Goal: Find specific page/section: Find specific page/section

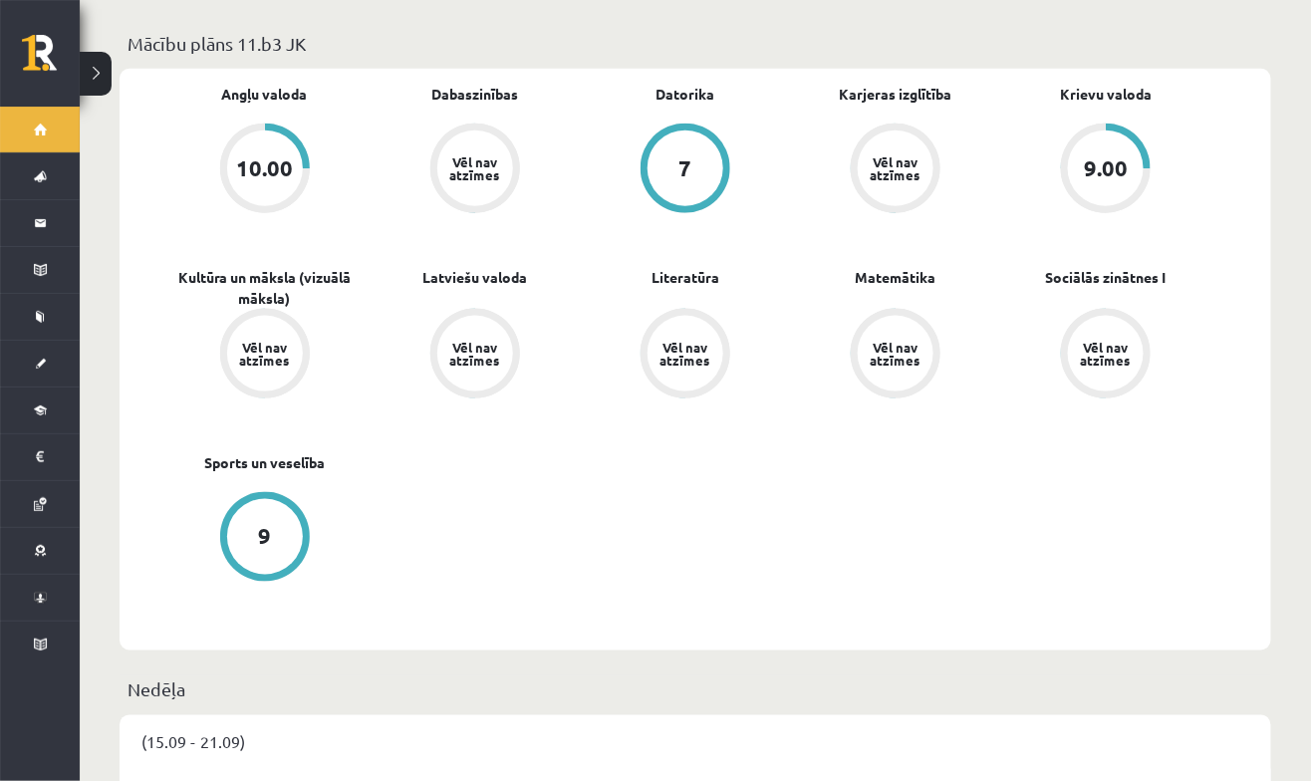
scroll to position [576, 0]
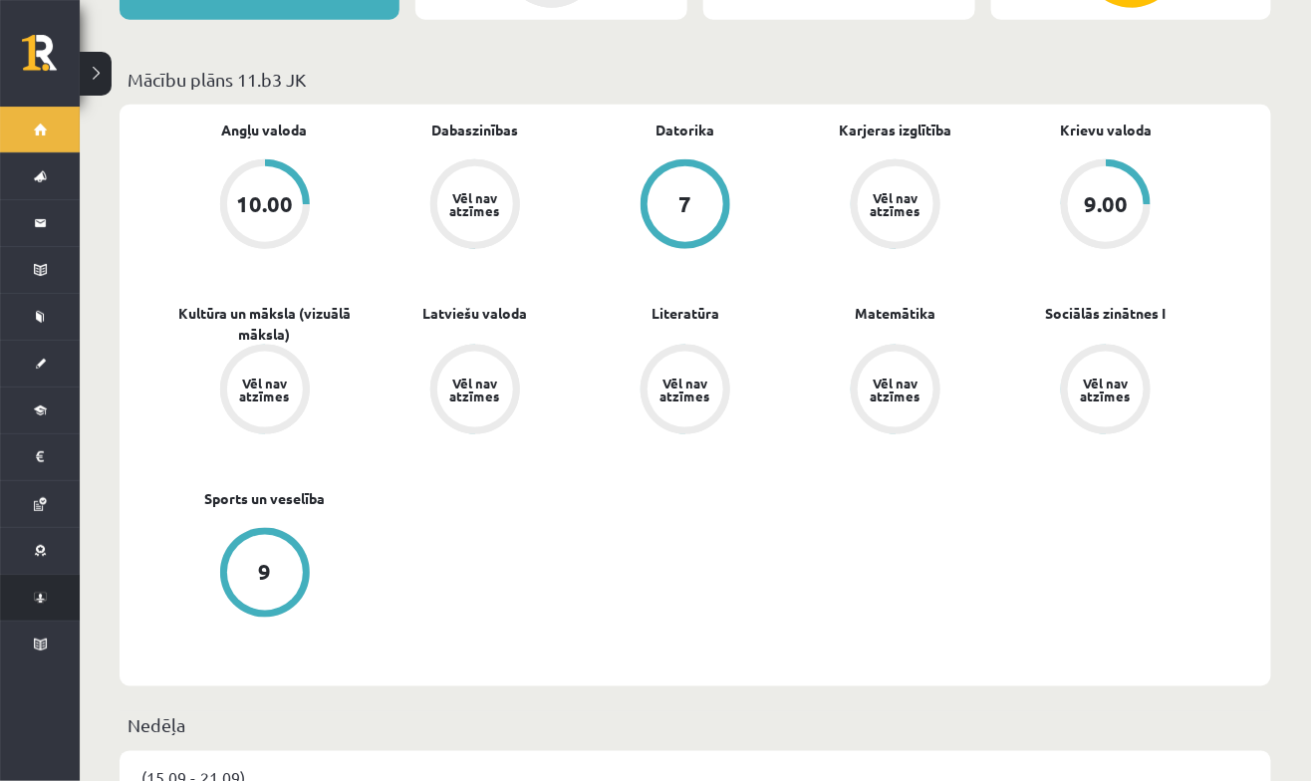
click at [50, 603] on link "Konferences" at bounding box center [40, 598] width 80 height 46
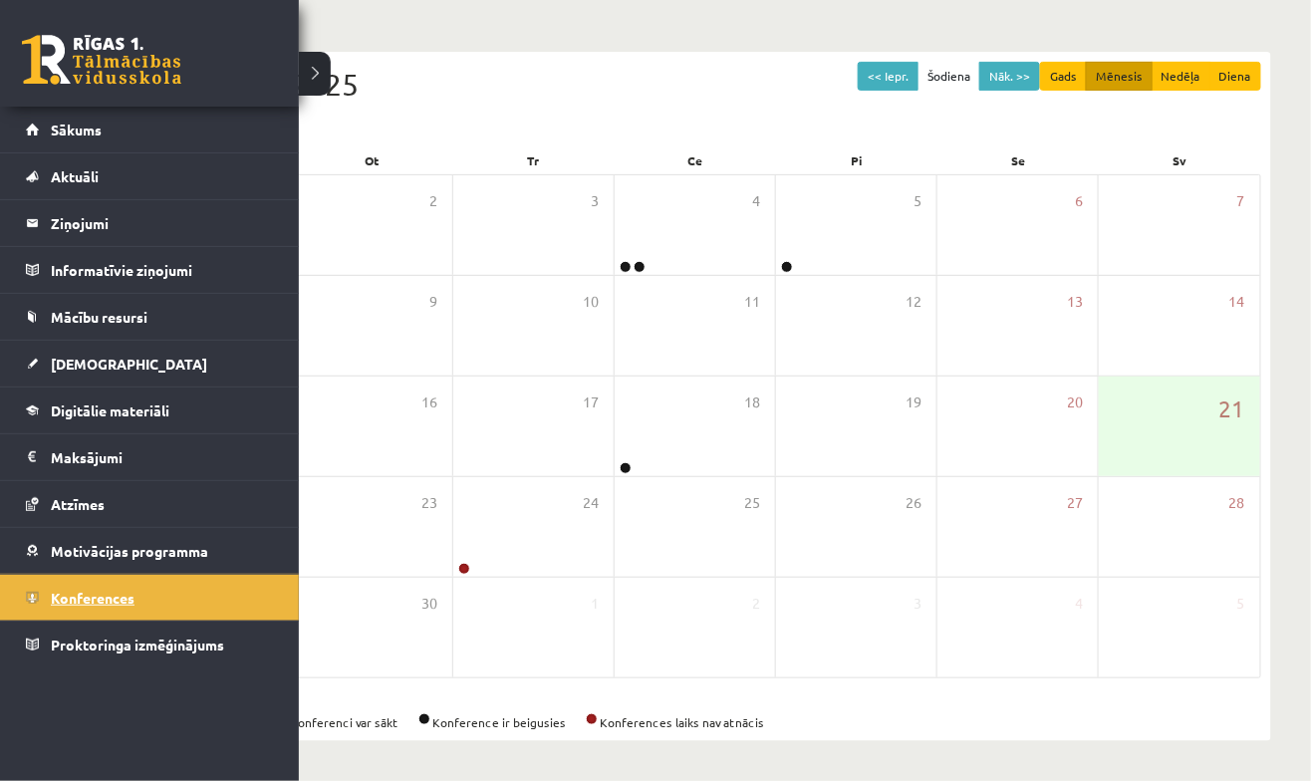
scroll to position [168, 0]
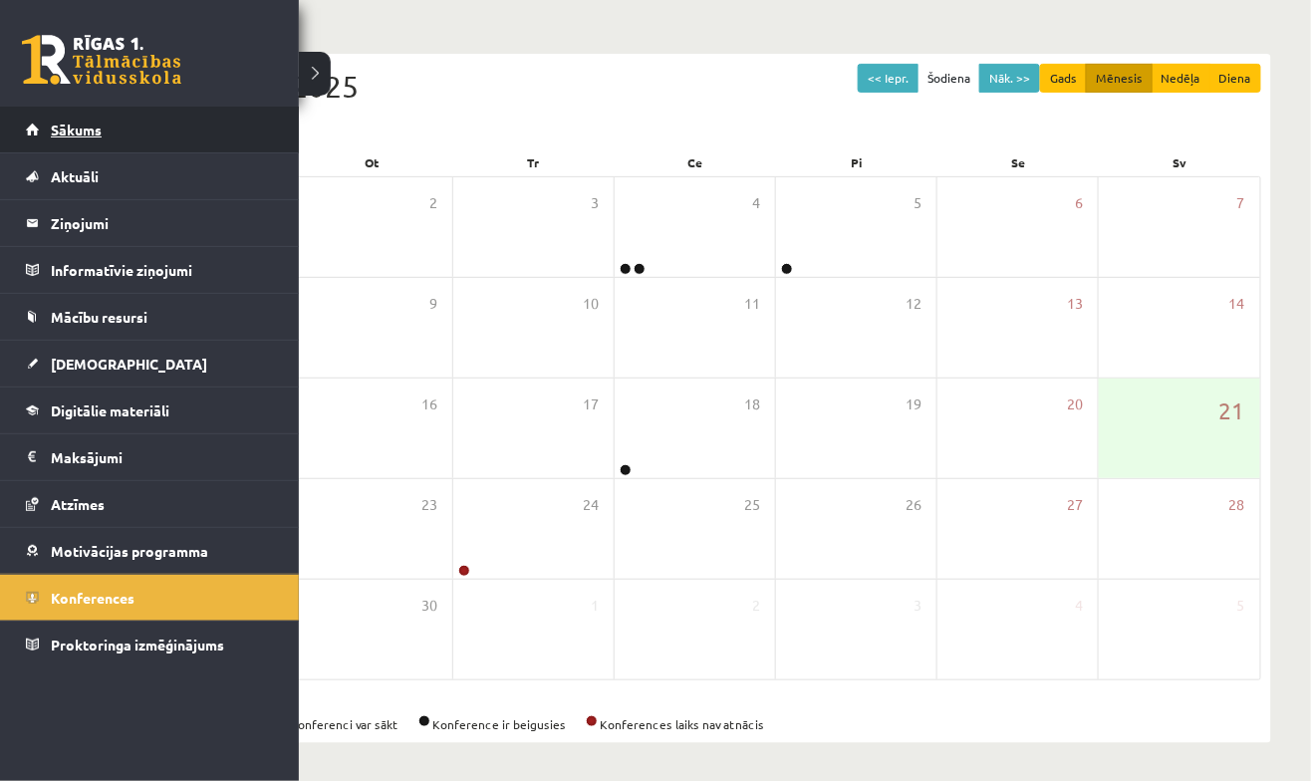
click at [52, 109] on link "Sākums" at bounding box center [150, 130] width 248 height 46
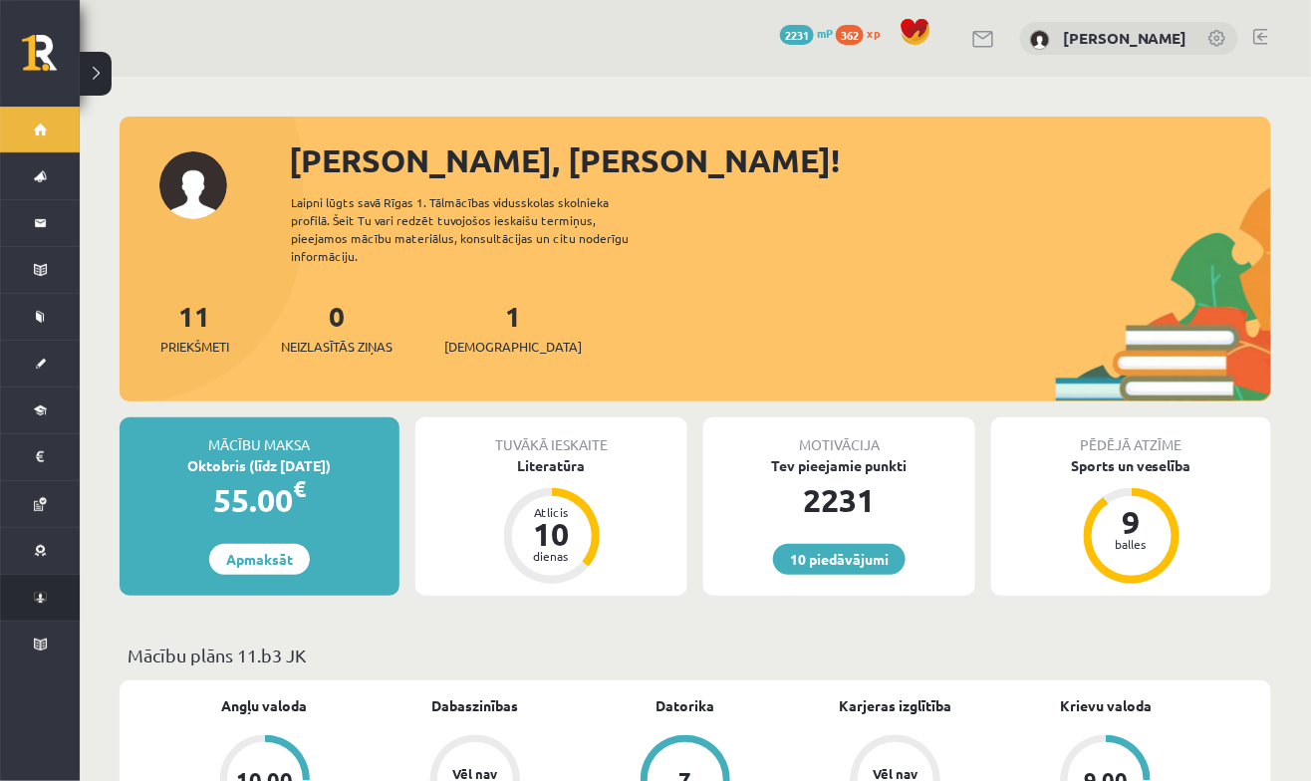
click at [49, 601] on link "Konferences" at bounding box center [40, 598] width 80 height 46
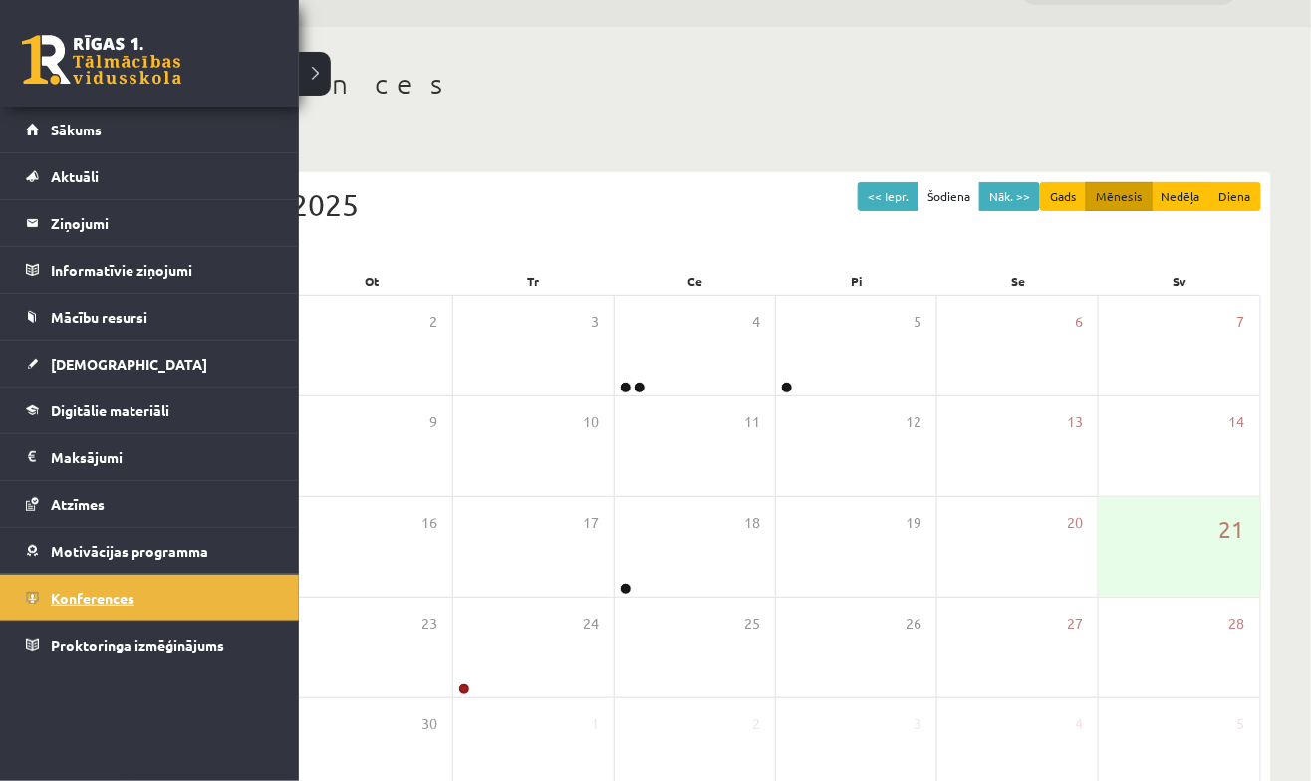
scroll to position [53, 0]
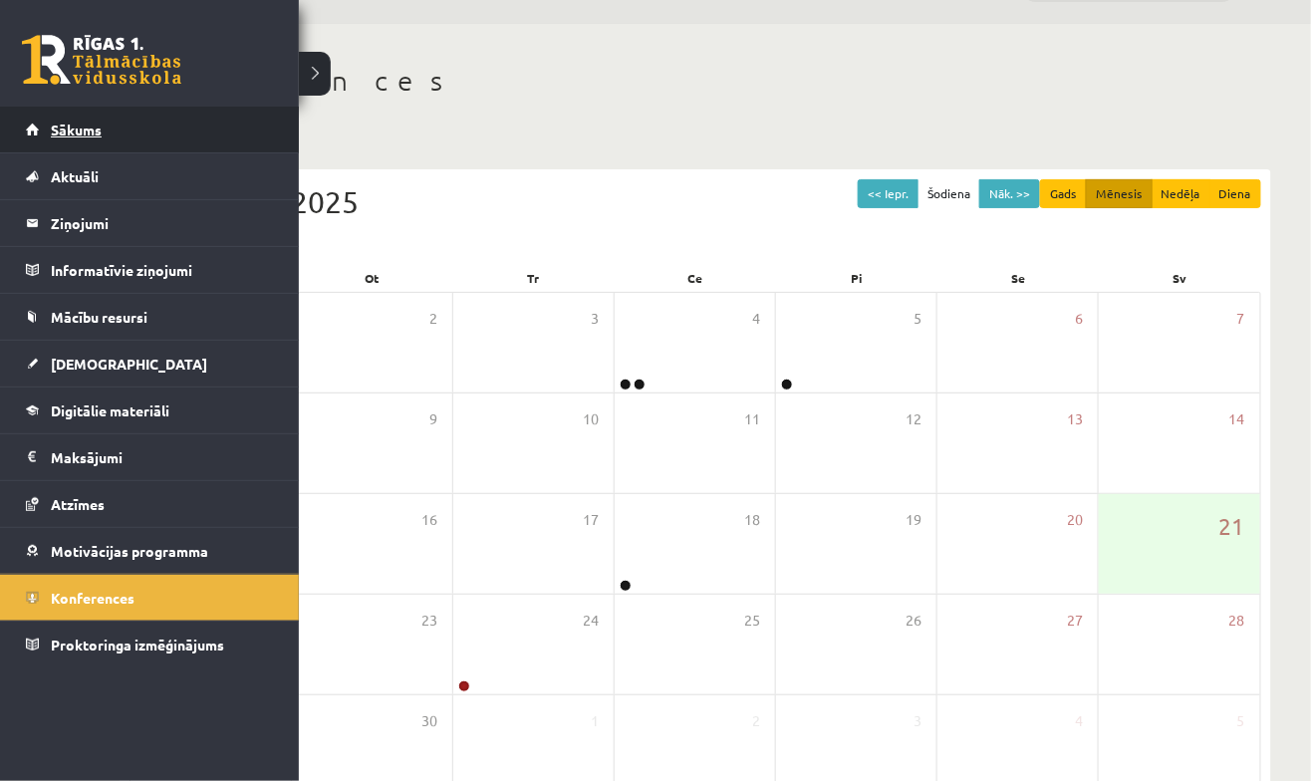
click at [32, 137] on link "Sākums" at bounding box center [150, 130] width 248 height 46
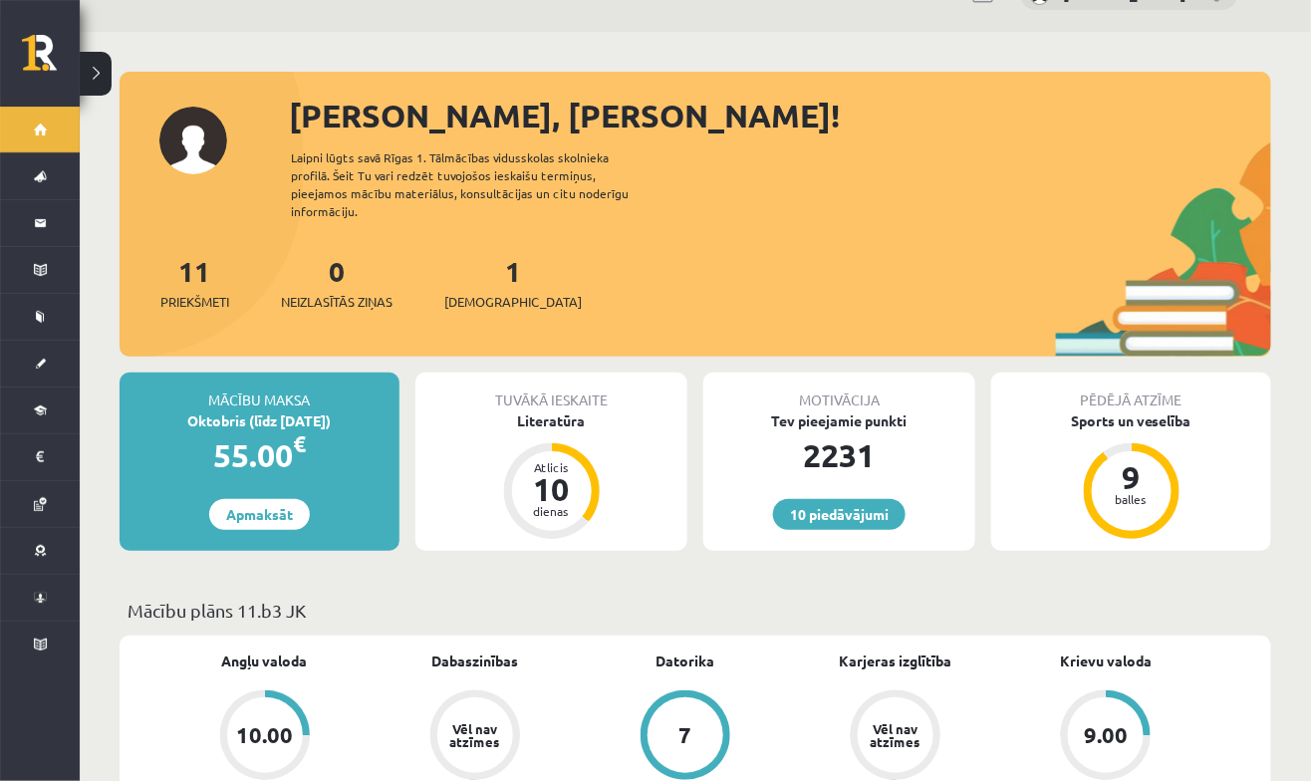
scroll to position [41, 0]
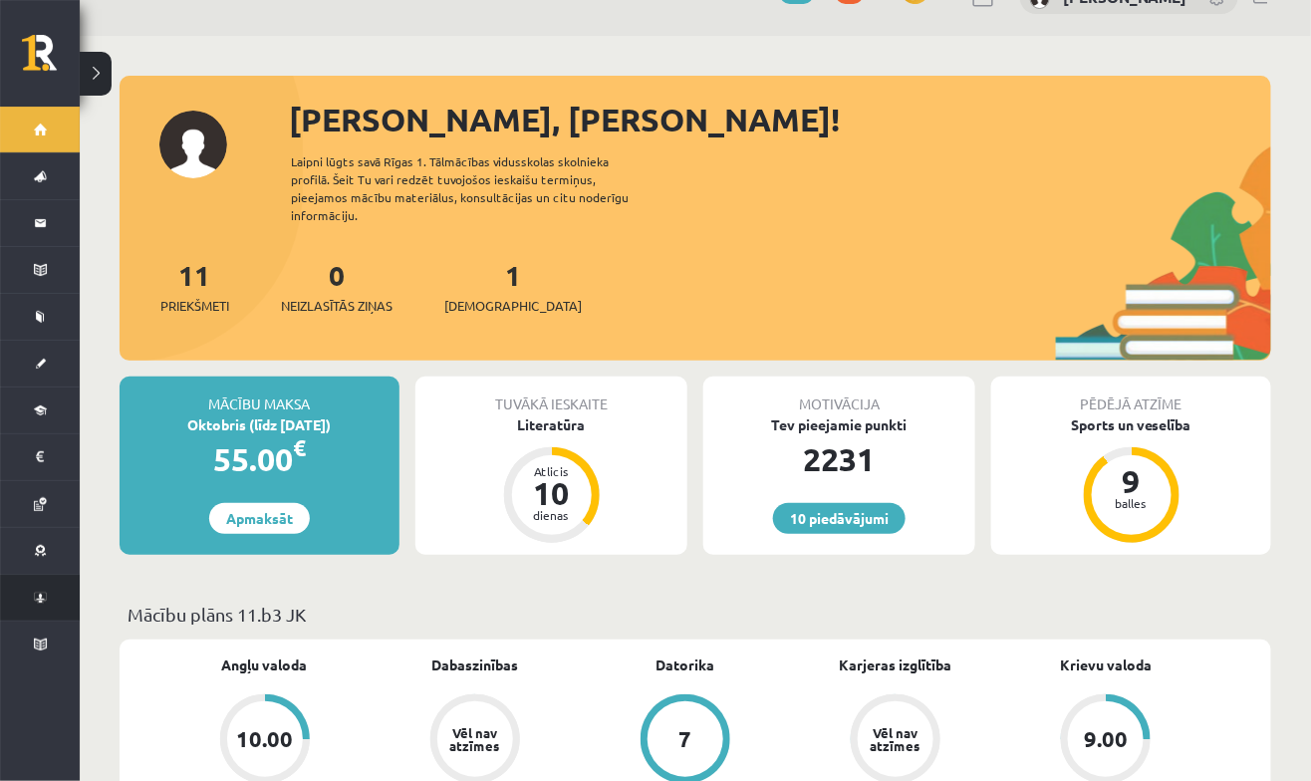
click at [35, 588] on link "Konferences" at bounding box center [40, 598] width 80 height 46
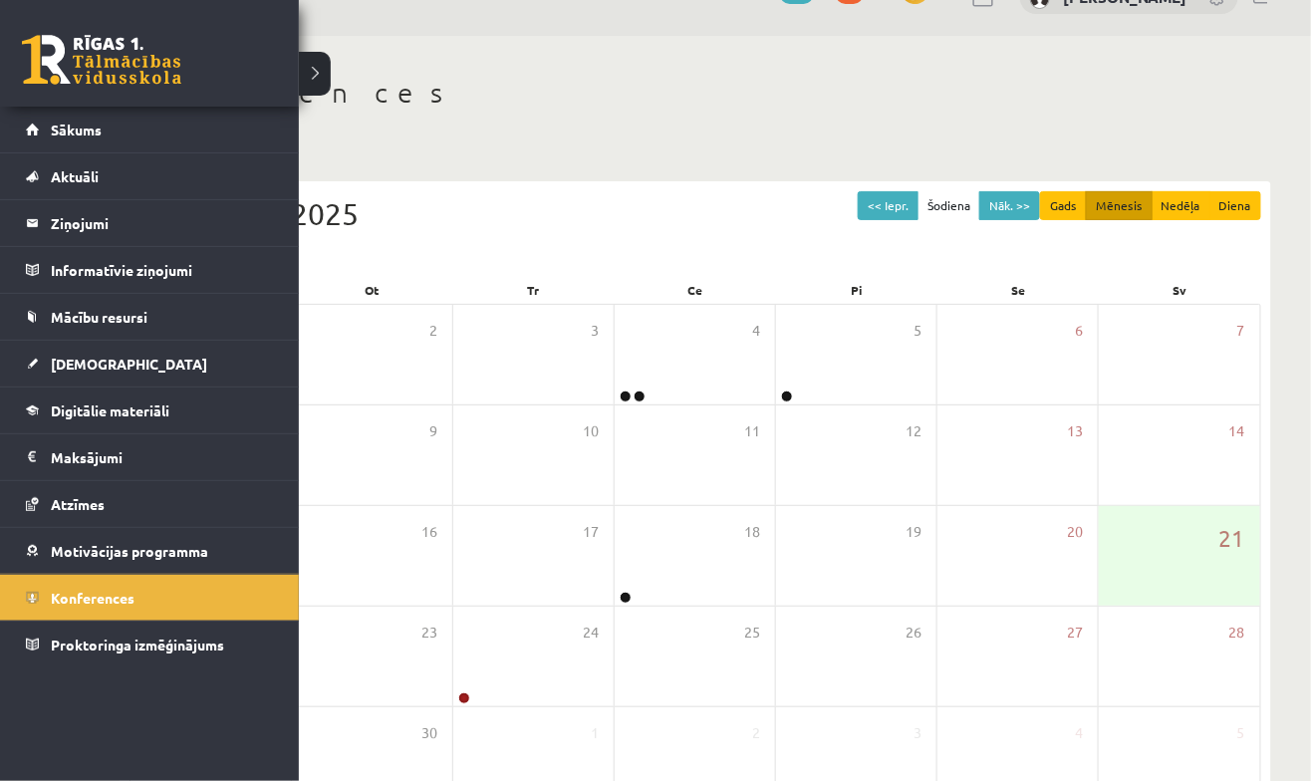
click at [1013, 243] on div "<< Iepr. Šodiena Nāk. >> Gads Mēnesis Nedēļa Diena Septembris 2025" at bounding box center [696, 233] width 1132 height 85
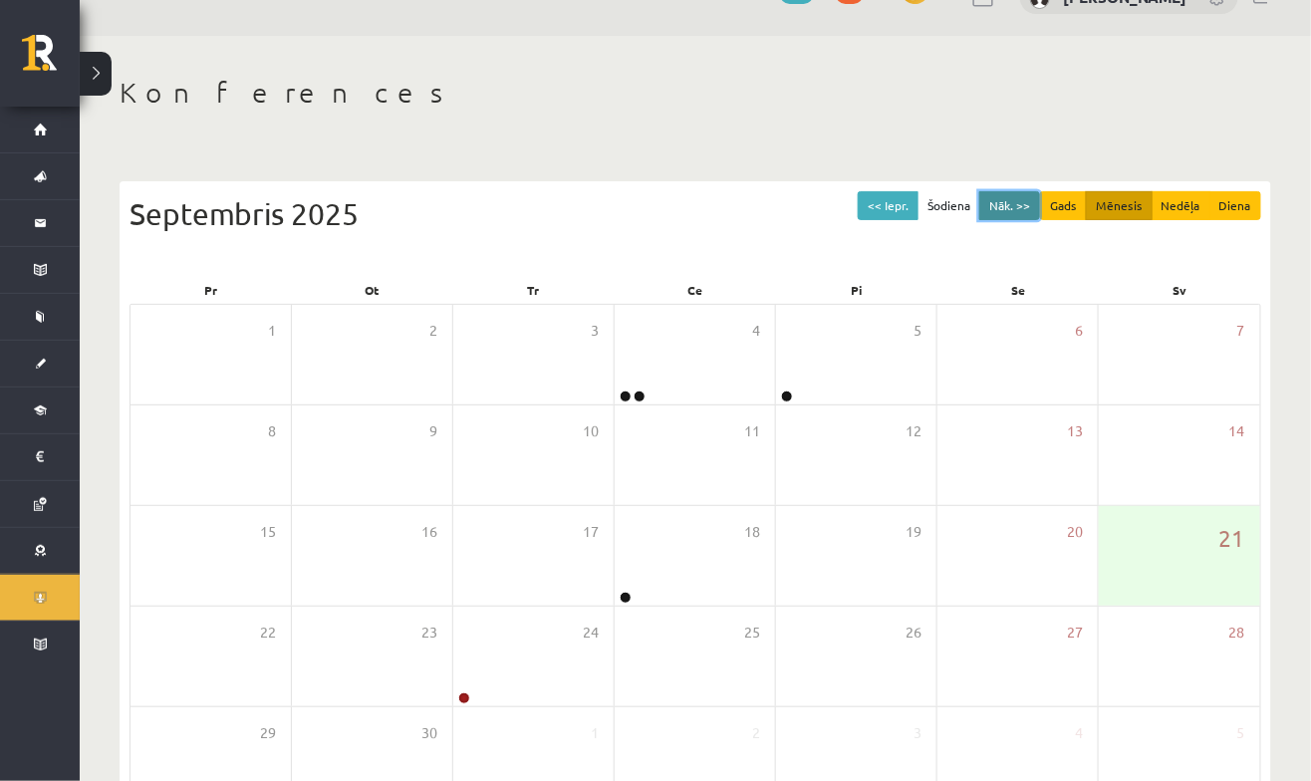
click at [1037, 192] on button "Nāk. >>" at bounding box center [1009, 205] width 61 height 29
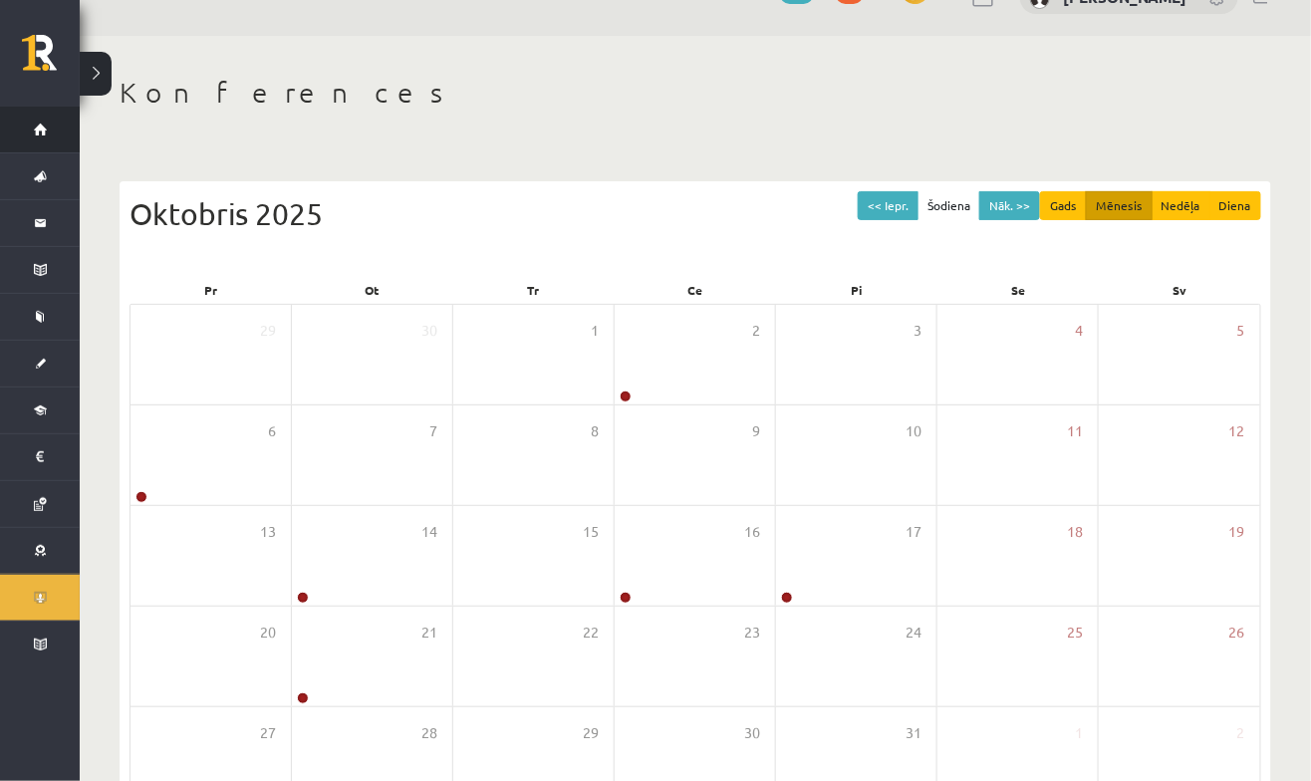
click at [26, 119] on link "Sākums" at bounding box center [40, 130] width 80 height 46
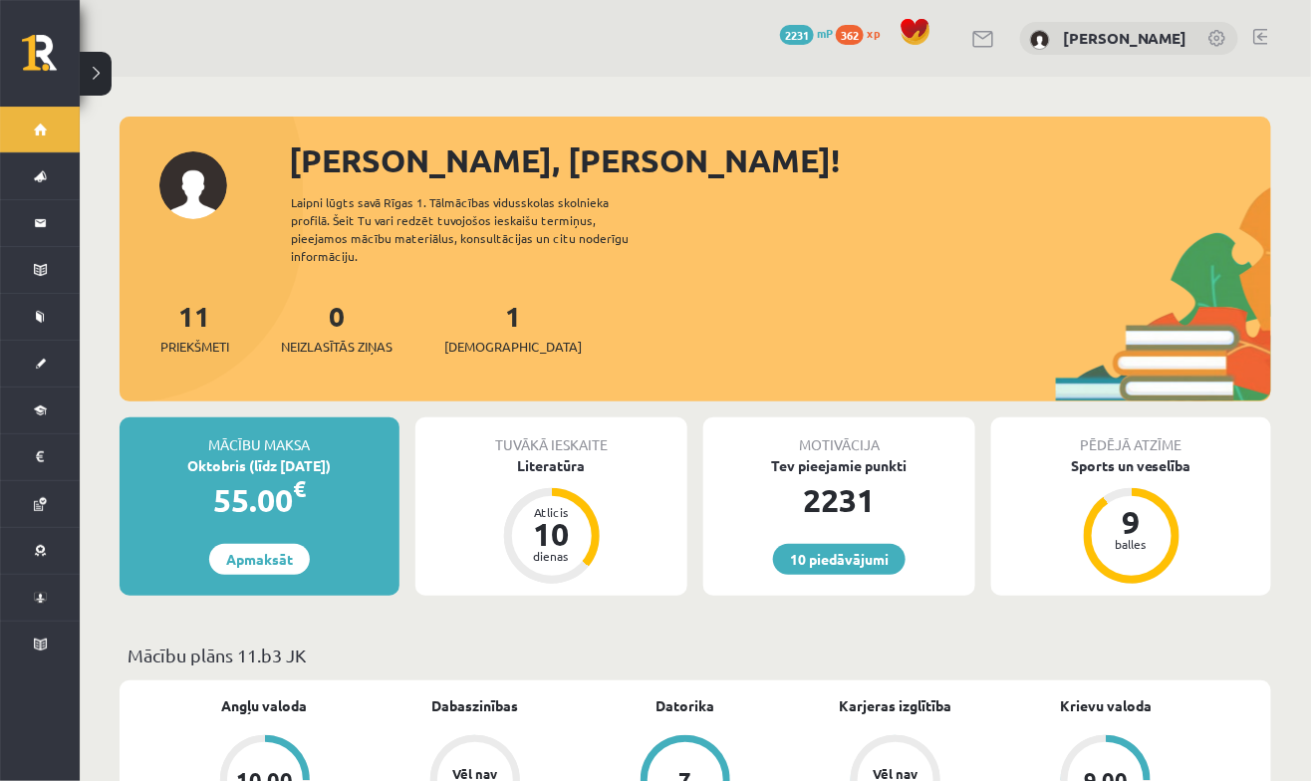
click at [100, 74] on button at bounding box center [96, 74] width 32 height 44
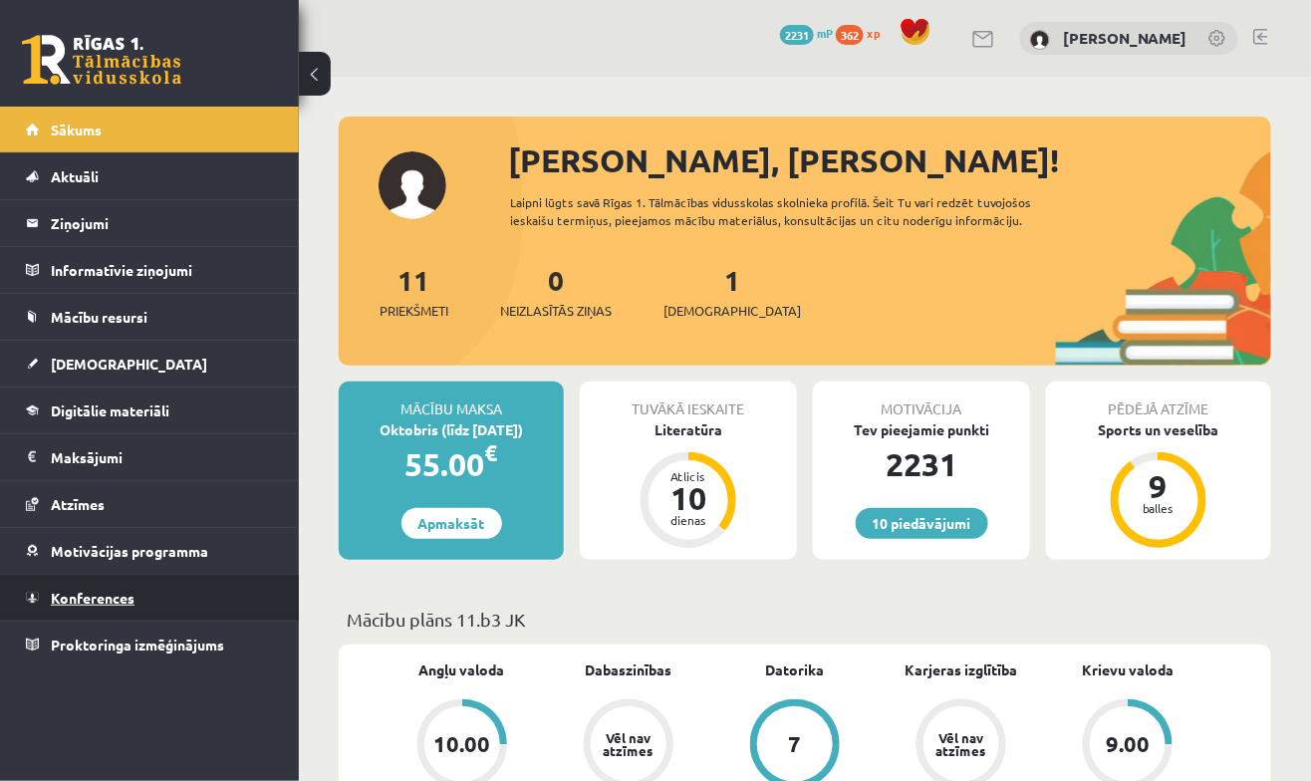
click at [34, 578] on link "Konferences" at bounding box center [150, 598] width 248 height 46
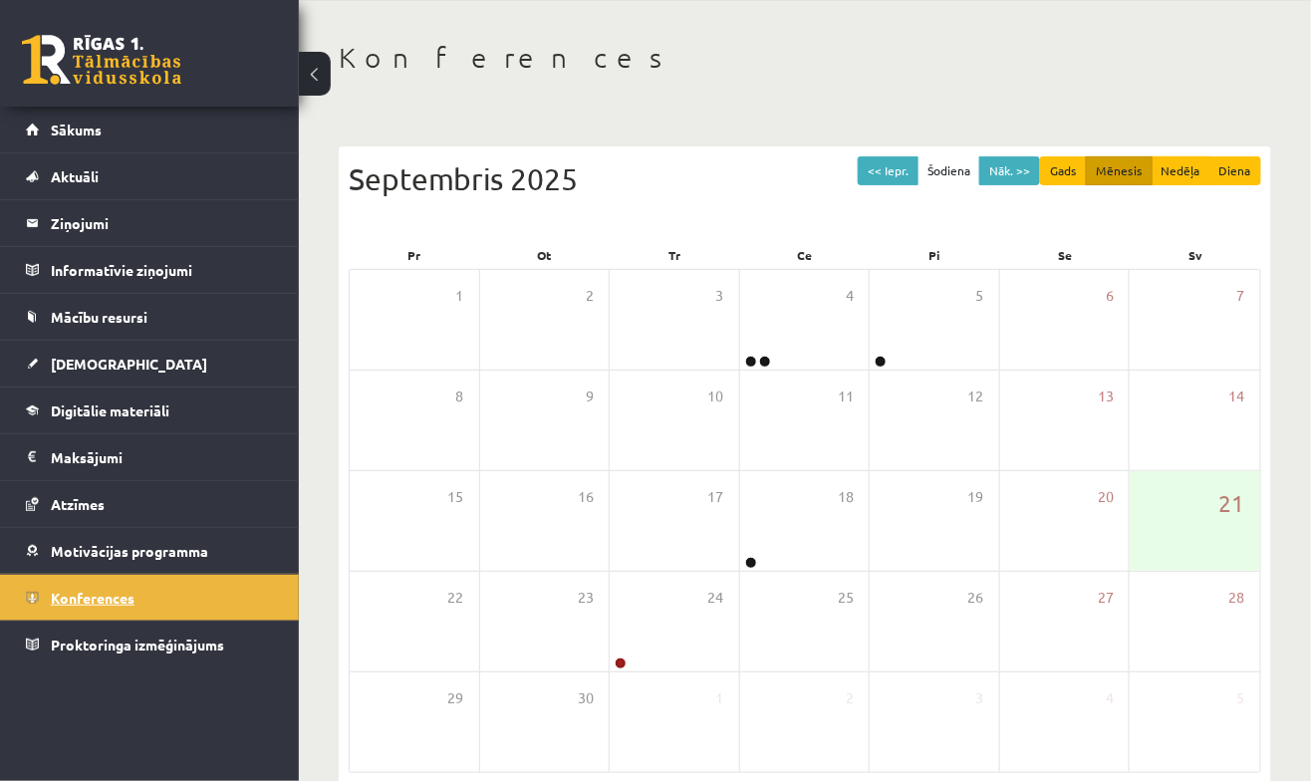
scroll to position [72, 0]
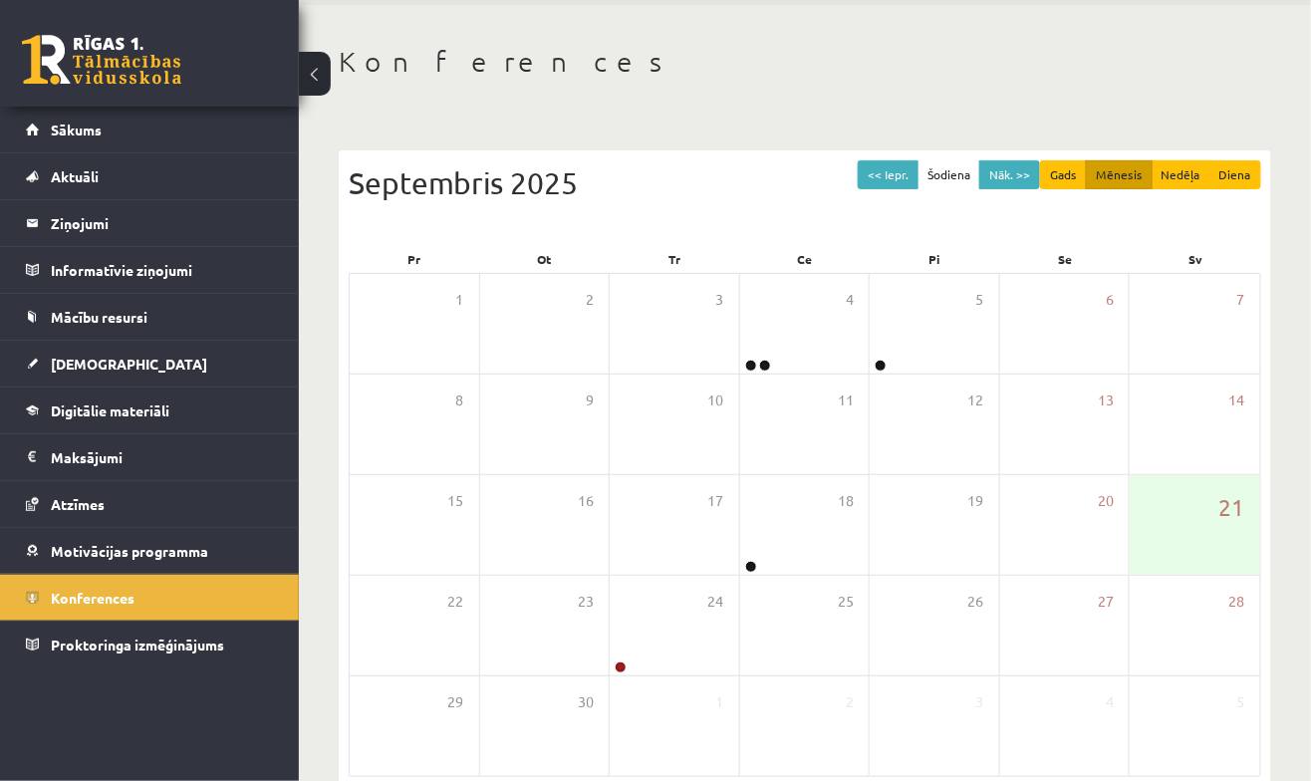
click at [1001, 148] on div "<< Iepr. Šodiena Nāk. >> Gads Mēnesis Nedēļa Diena Septembris 2025 Pr Ot Tr Ce …" at bounding box center [805, 485] width 933 height 709
click at [1011, 169] on button "Nāk. >>" at bounding box center [1009, 174] width 61 height 29
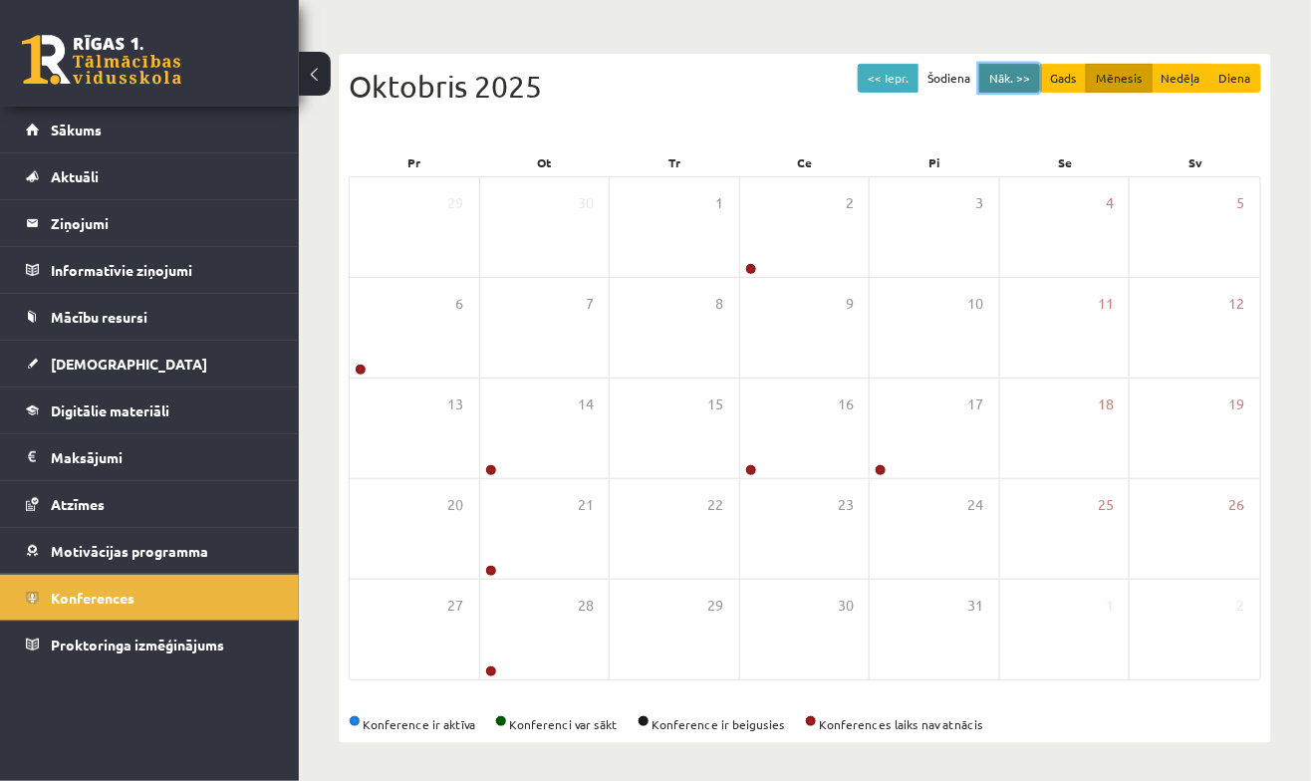
scroll to position [167, 0]
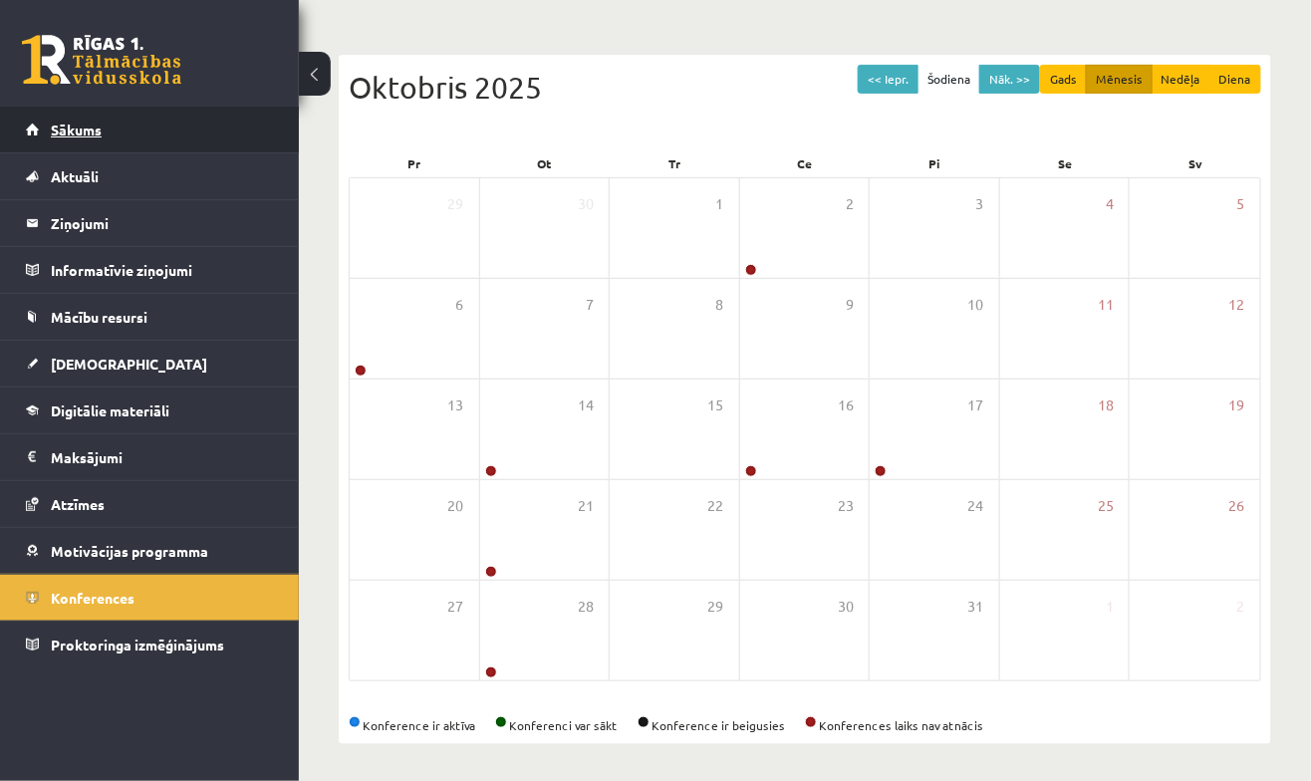
click at [46, 126] on link "Sākums" at bounding box center [150, 130] width 248 height 46
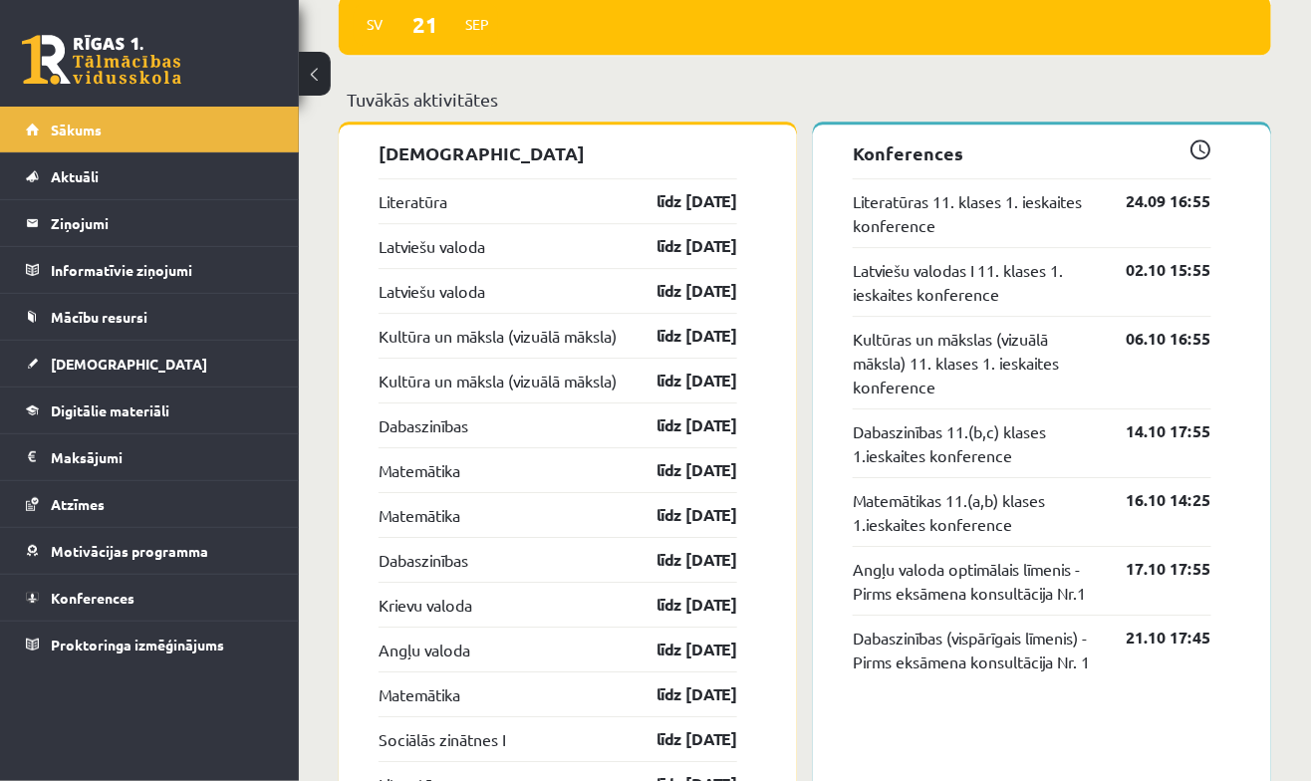
scroll to position [1711, 0]
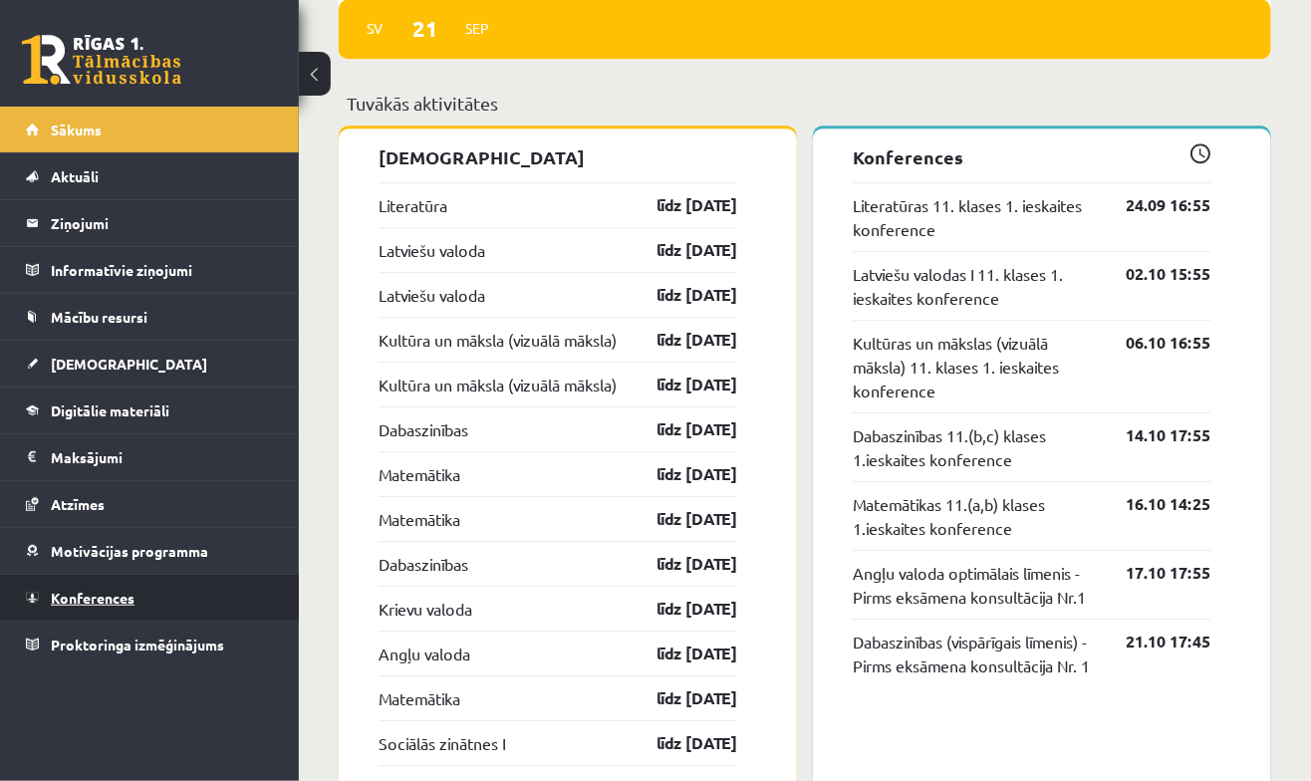
click at [81, 589] on span "Konferences" at bounding box center [93, 598] width 84 height 18
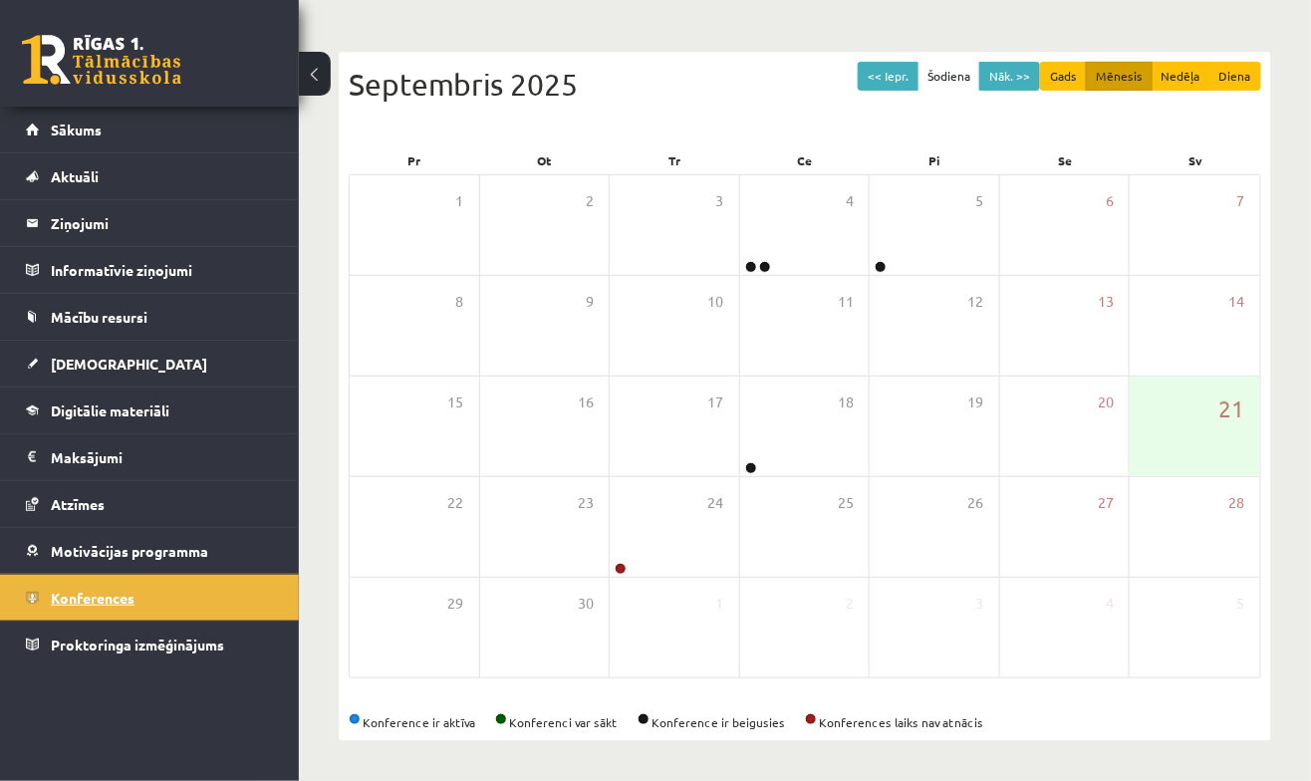
scroll to position [168, 0]
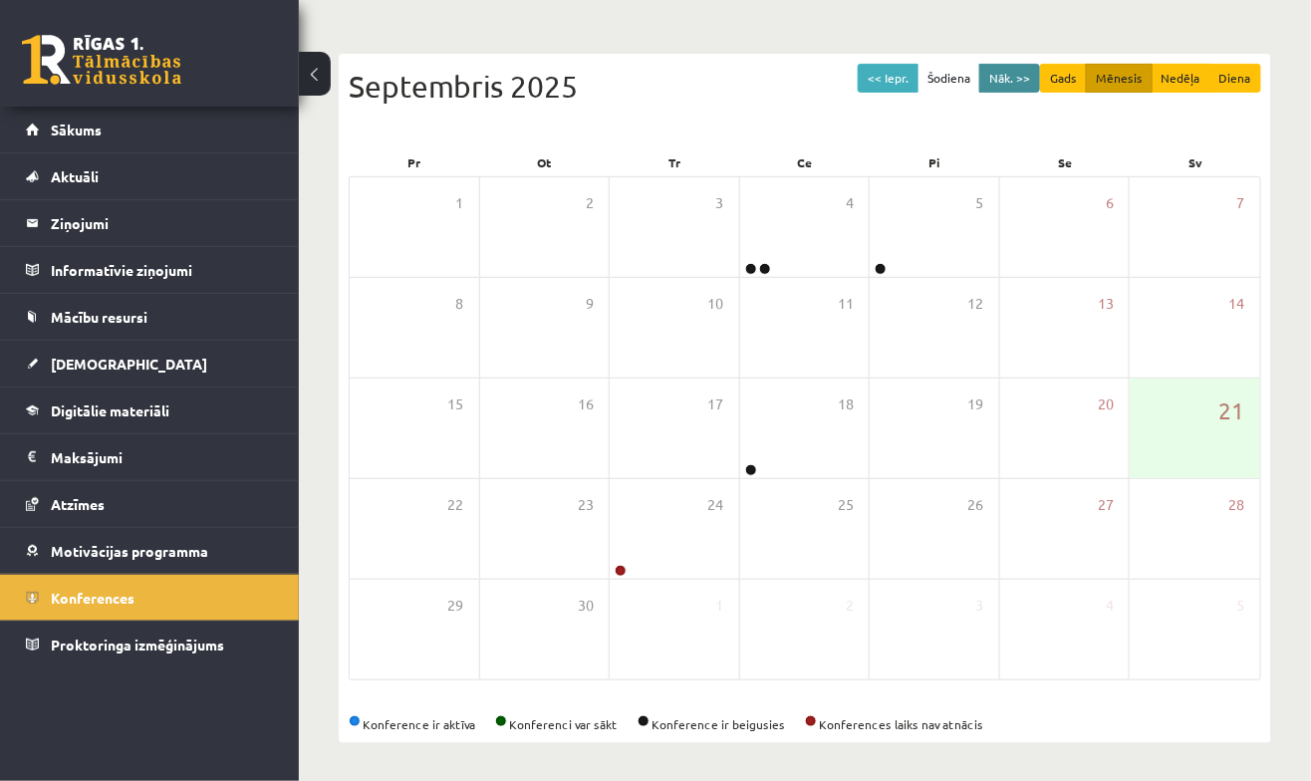
click at [1020, 85] on button "Nāk. >>" at bounding box center [1009, 78] width 61 height 29
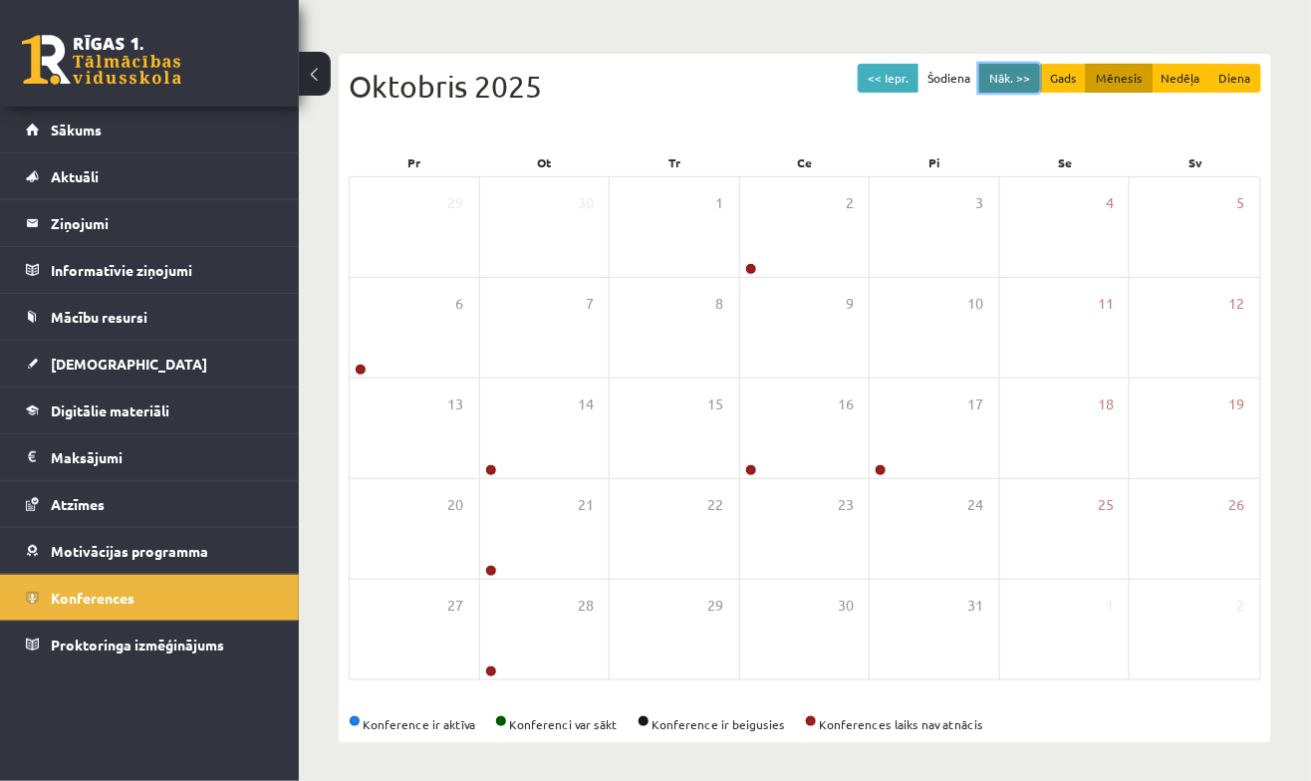
click at [1030, 74] on button "Nāk. >>" at bounding box center [1009, 78] width 61 height 29
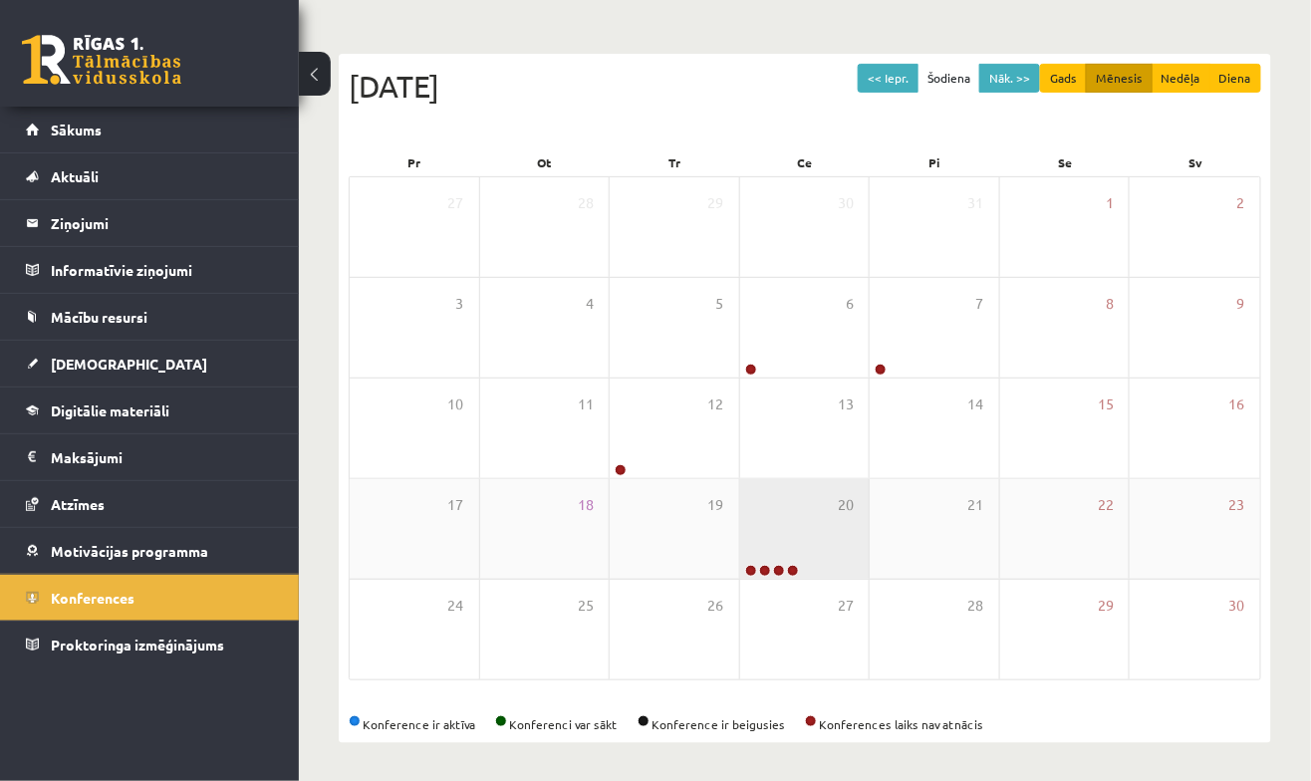
click at [793, 503] on div "20" at bounding box center [805, 529] width 130 height 100
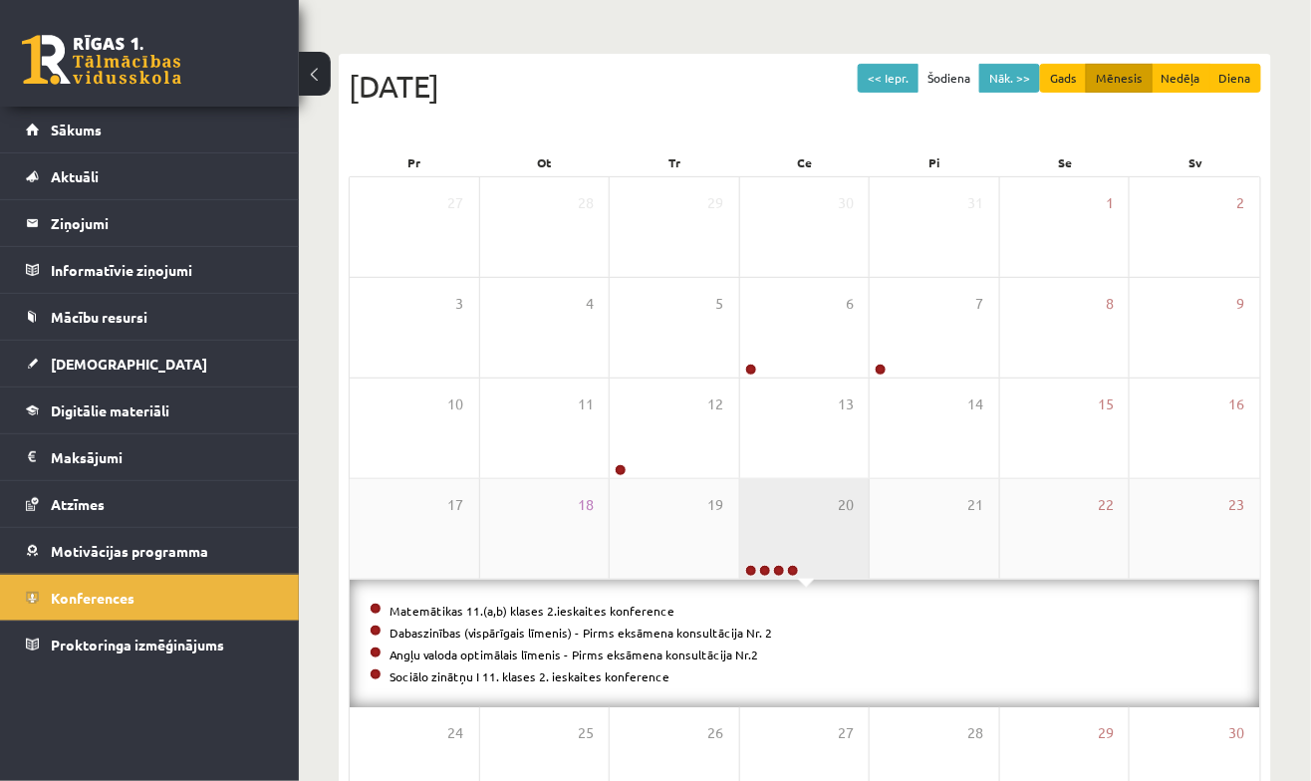
click at [813, 542] on div "20" at bounding box center [805, 529] width 130 height 100
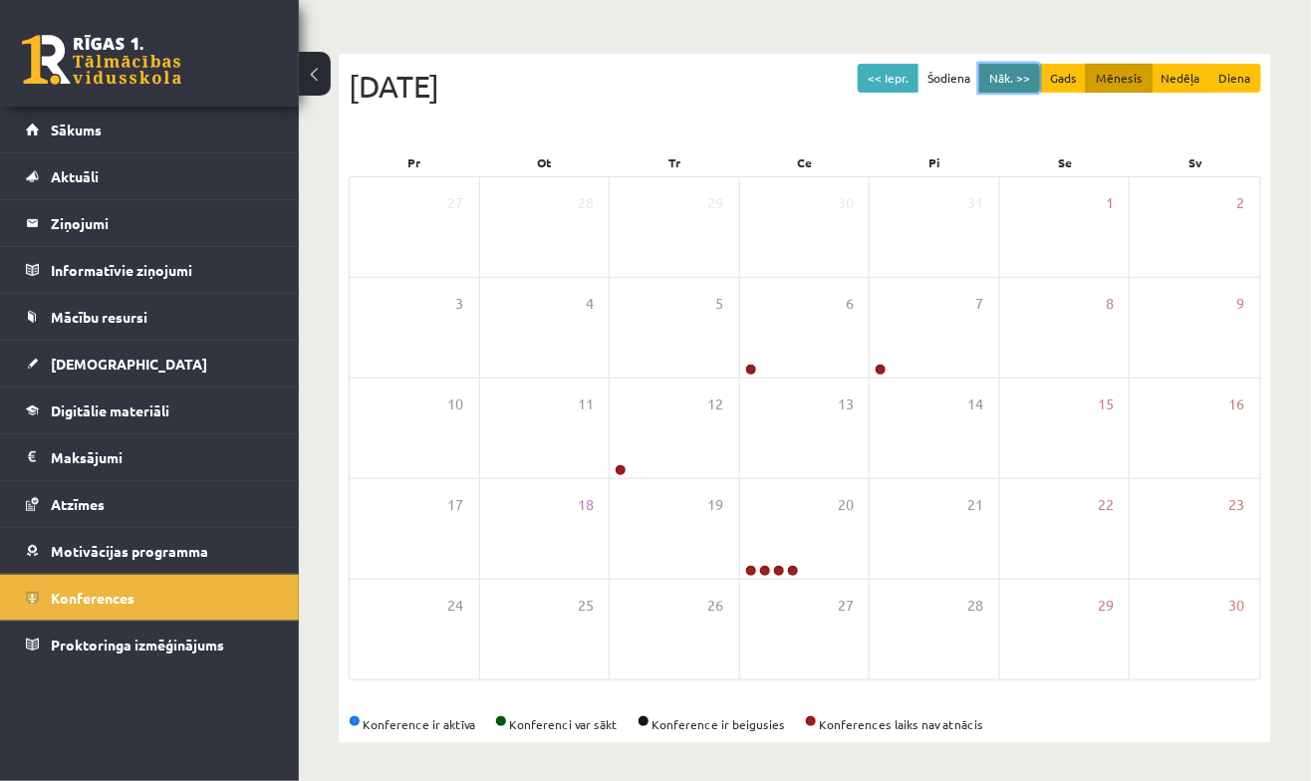
click at [1029, 76] on button "Nāk. >>" at bounding box center [1009, 78] width 61 height 29
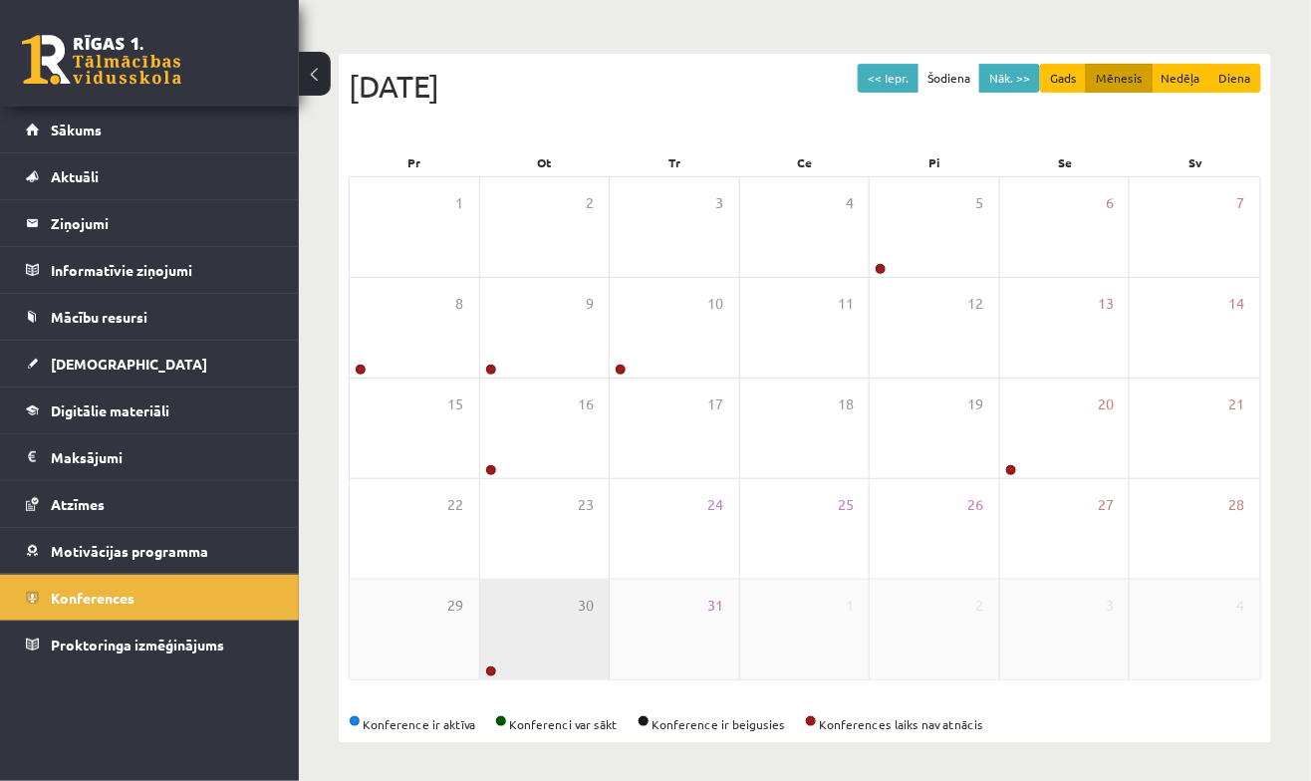
click at [535, 672] on div "30" at bounding box center [545, 630] width 130 height 100
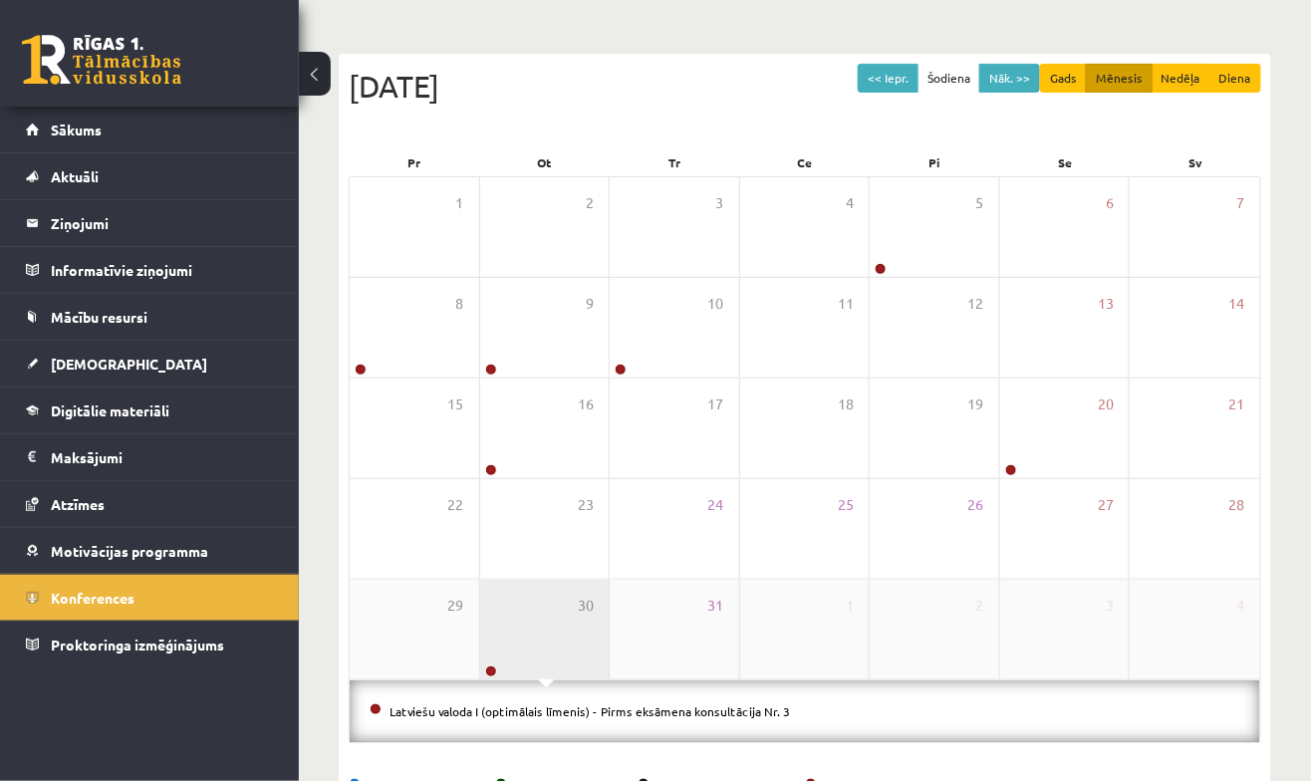
click at [549, 614] on div "30" at bounding box center [545, 630] width 130 height 100
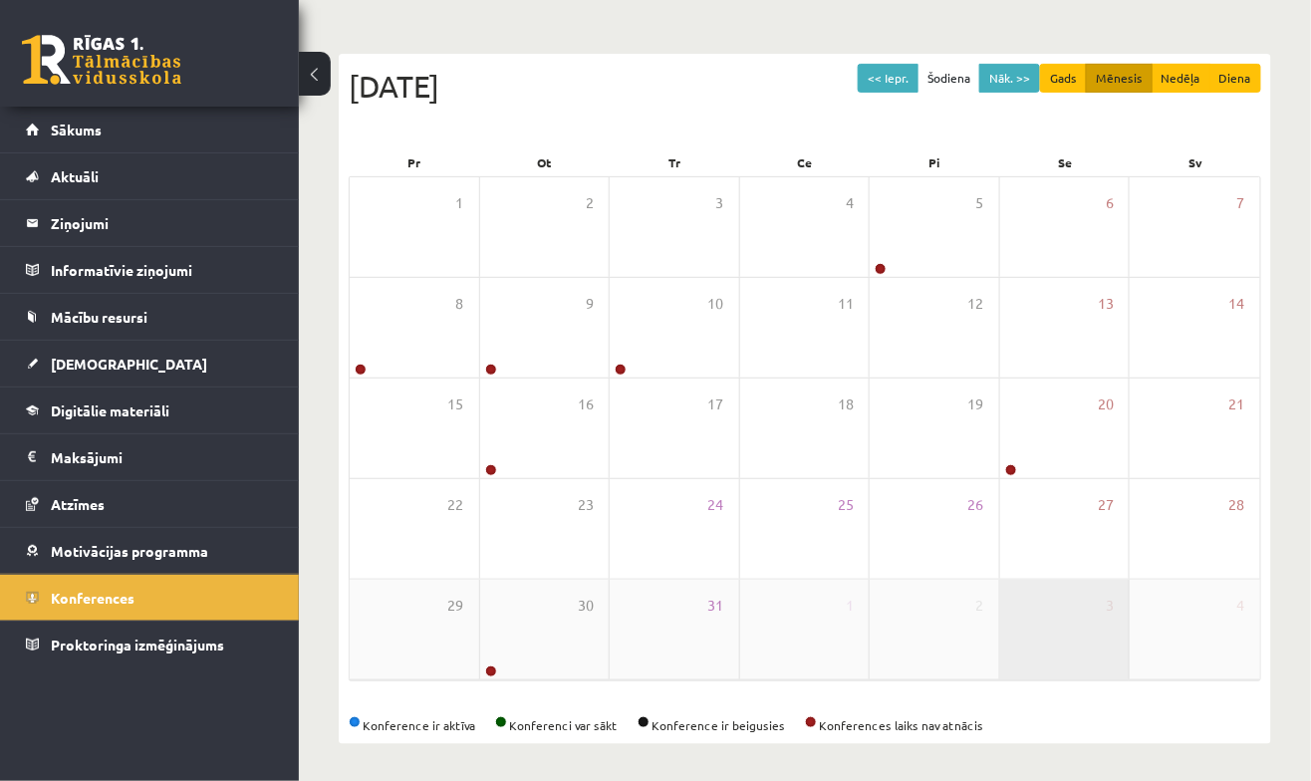
click at [1095, 613] on div "3" at bounding box center [1065, 630] width 130 height 100
click at [1286, 439] on div "Konferences << Iepr. Šodiena Nāk. >> Gads Mēnesis Nedēļa Diena Decembris 2025 P…" at bounding box center [805, 346] width 1012 height 876
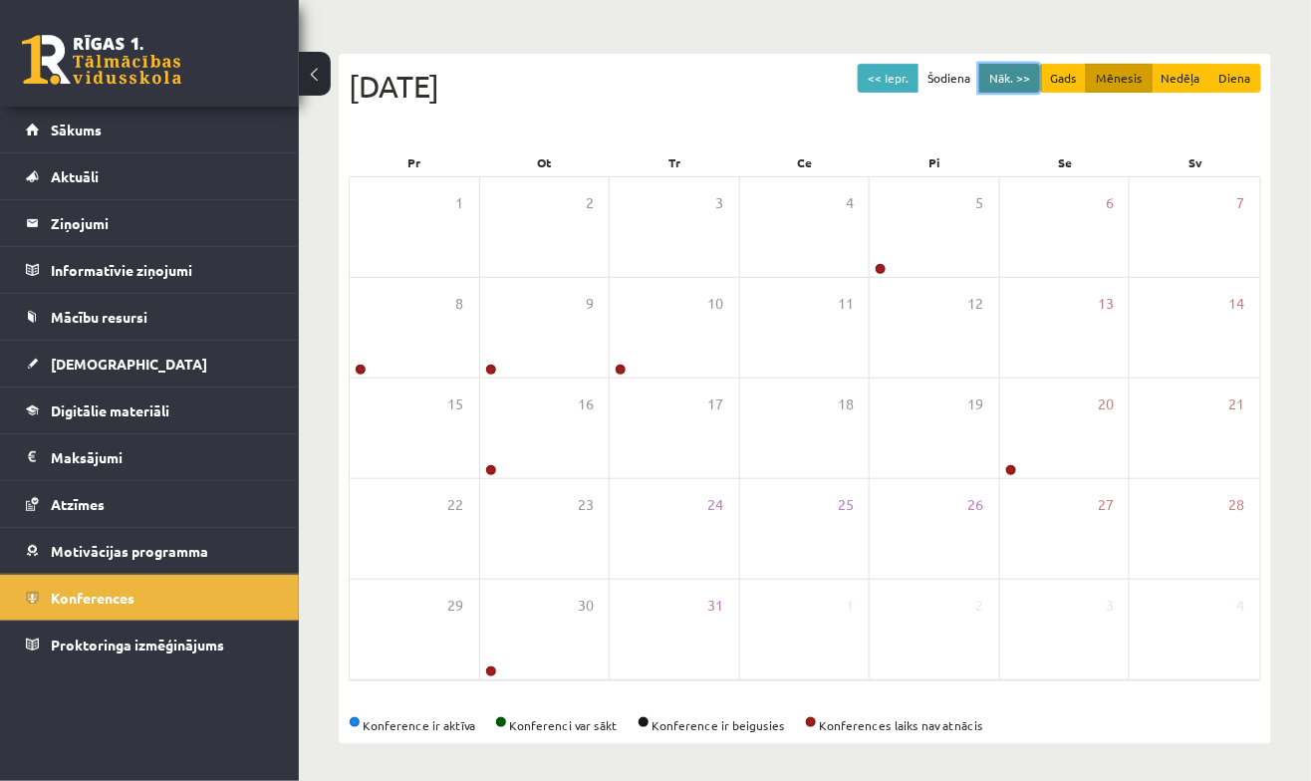
click at [1023, 84] on button "Nāk. >>" at bounding box center [1009, 78] width 61 height 29
click at [1011, 88] on button "Nāk. >>" at bounding box center [1009, 78] width 61 height 29
click at [1017, 73] on button "Nāk. >>" at bounding box center [1009, 78] width 61 height 29
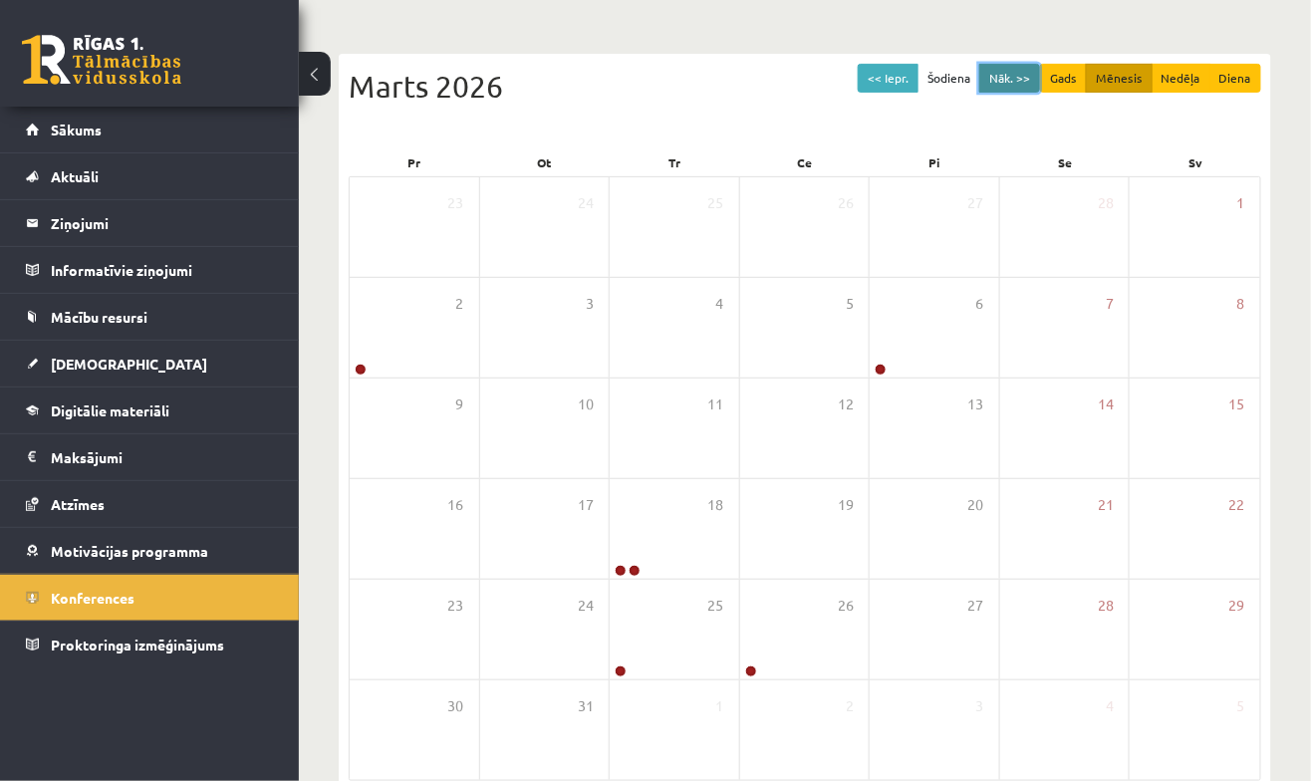
click at [1020, 68] on button "Nāk. >>" at bounding box center [1009, 78] width 61 height 29
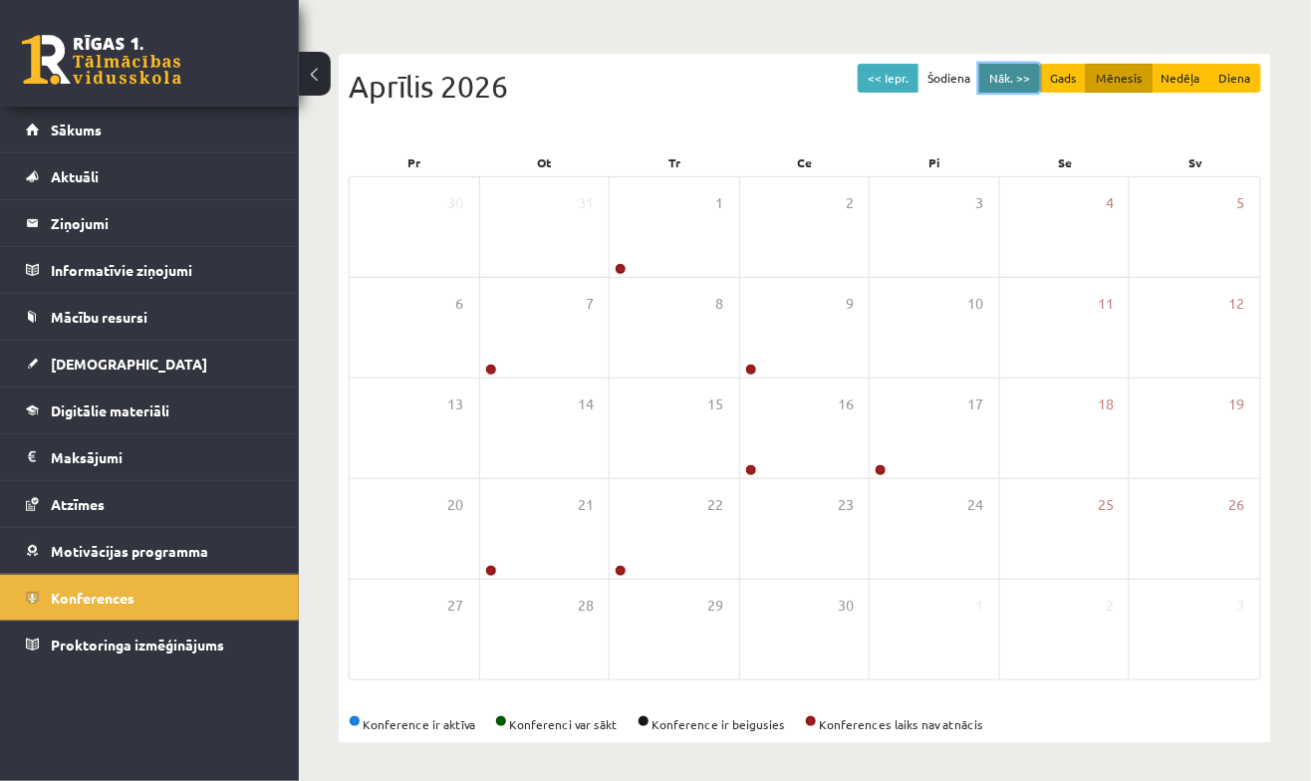
click at [1028, 77] on button "Nāk. >>" at bounding box center [1009, 78] width 61 height 29
click at [1010, 73] on button "Nāk. >>" at bounding box center [1009, 78] width 61 height 29
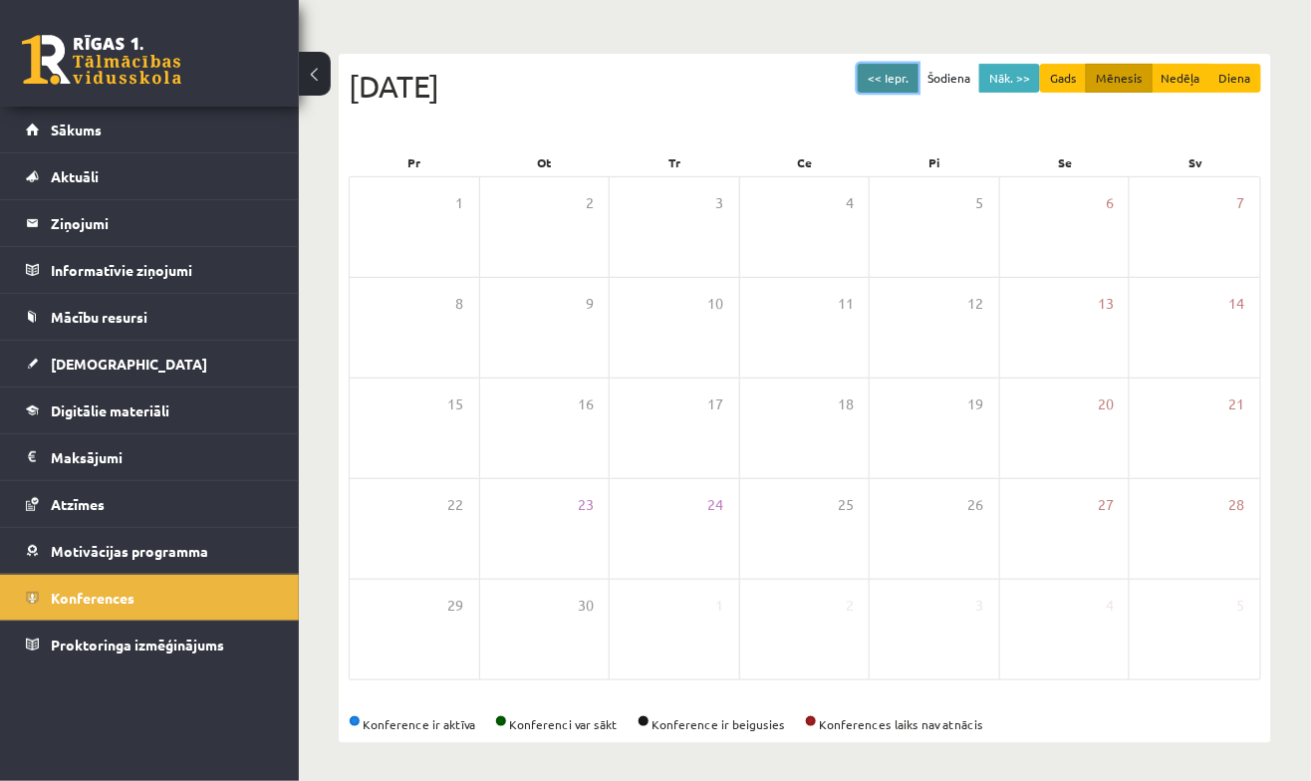
click at [887, 89] on button "<< Iepr." at bounding box center [888, 78] width 61 height 29
click at [894, 88] on button "<< Iepr." at bounding box center [888, 78] width 61 height 29
click at [904, 82] on button "<< Iepr." at bounding box center [888, 78] width 61 height 29
click at [919, 76] on button "<< Iepr." at bounding box center [888, 78] width 61 height 29
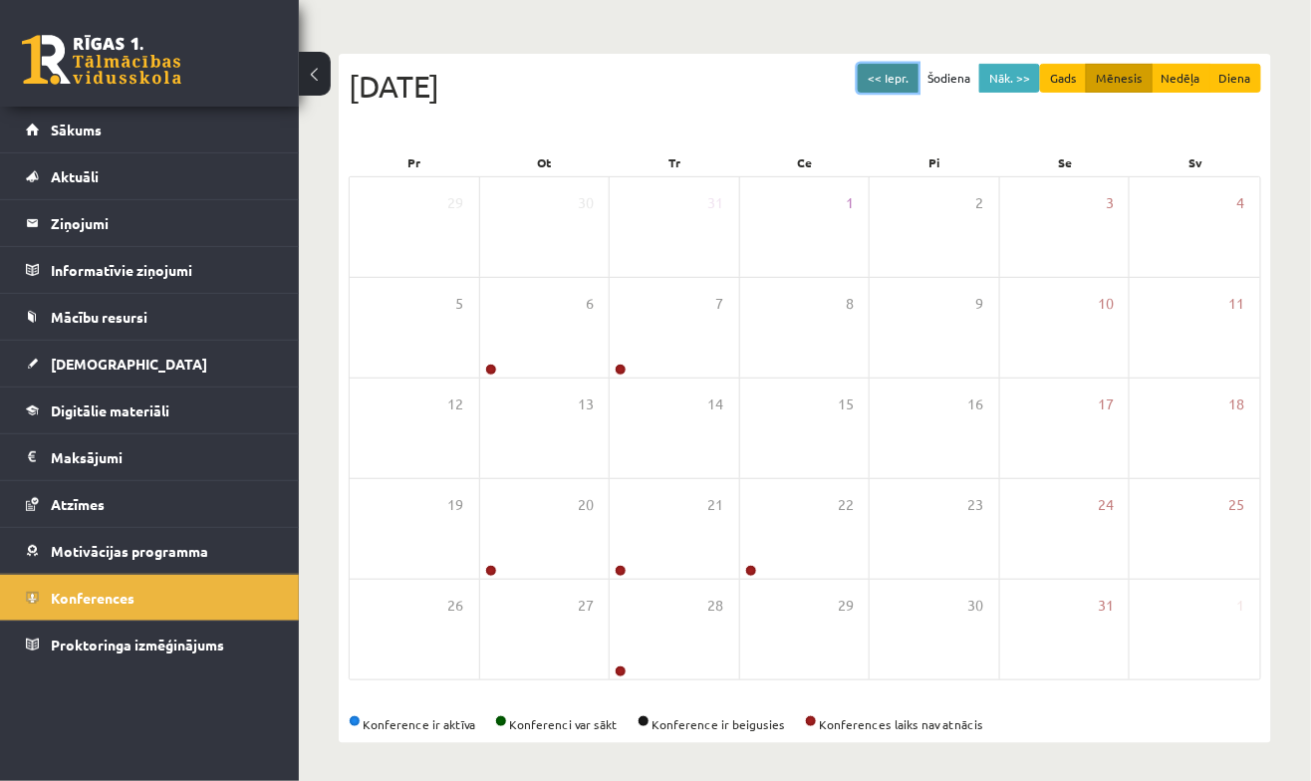
click at [919, 76] on button "<< Iepr." at bounding box center [888, 78] width 61 height 29
click at [909, 77] on button "<< Iepr." at bounding box center [888, 78] width 61 height 29
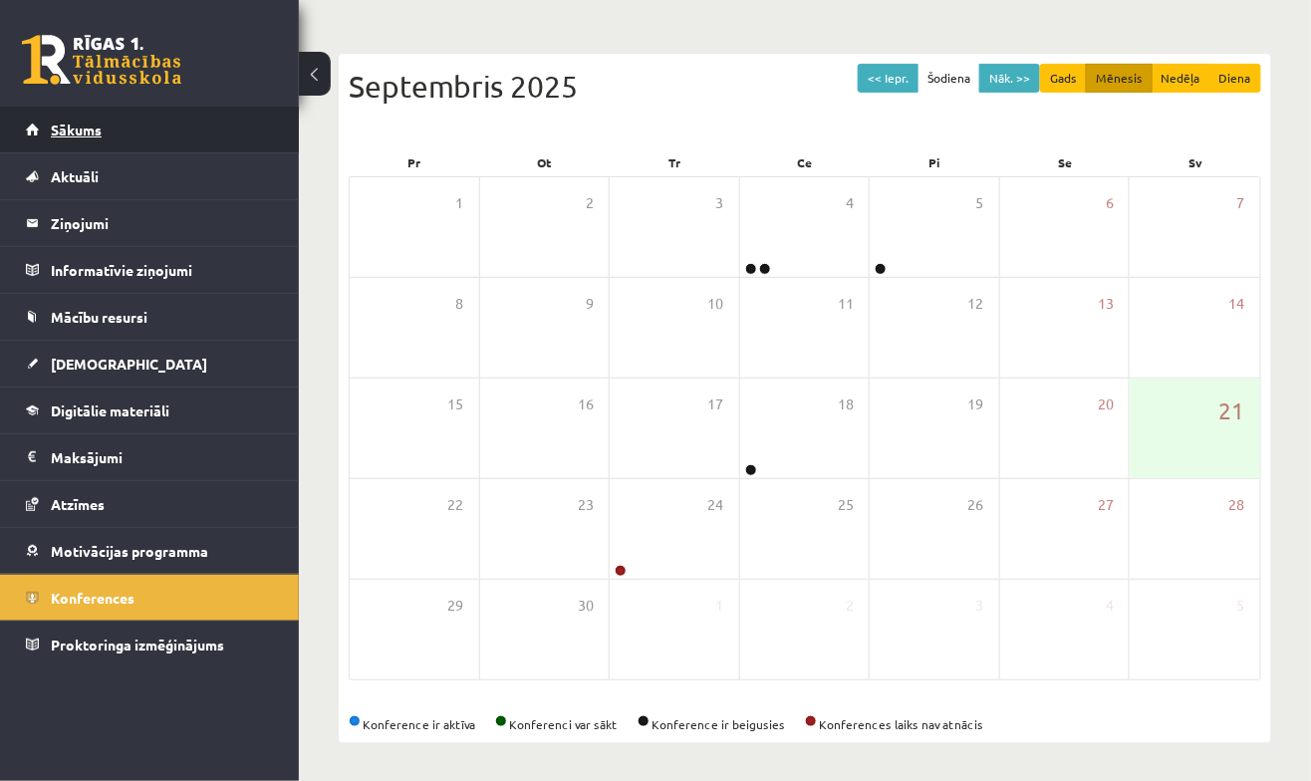
click at [271, 109] on link "Sākums" at bounding box center [150, 130] width 248 height 46
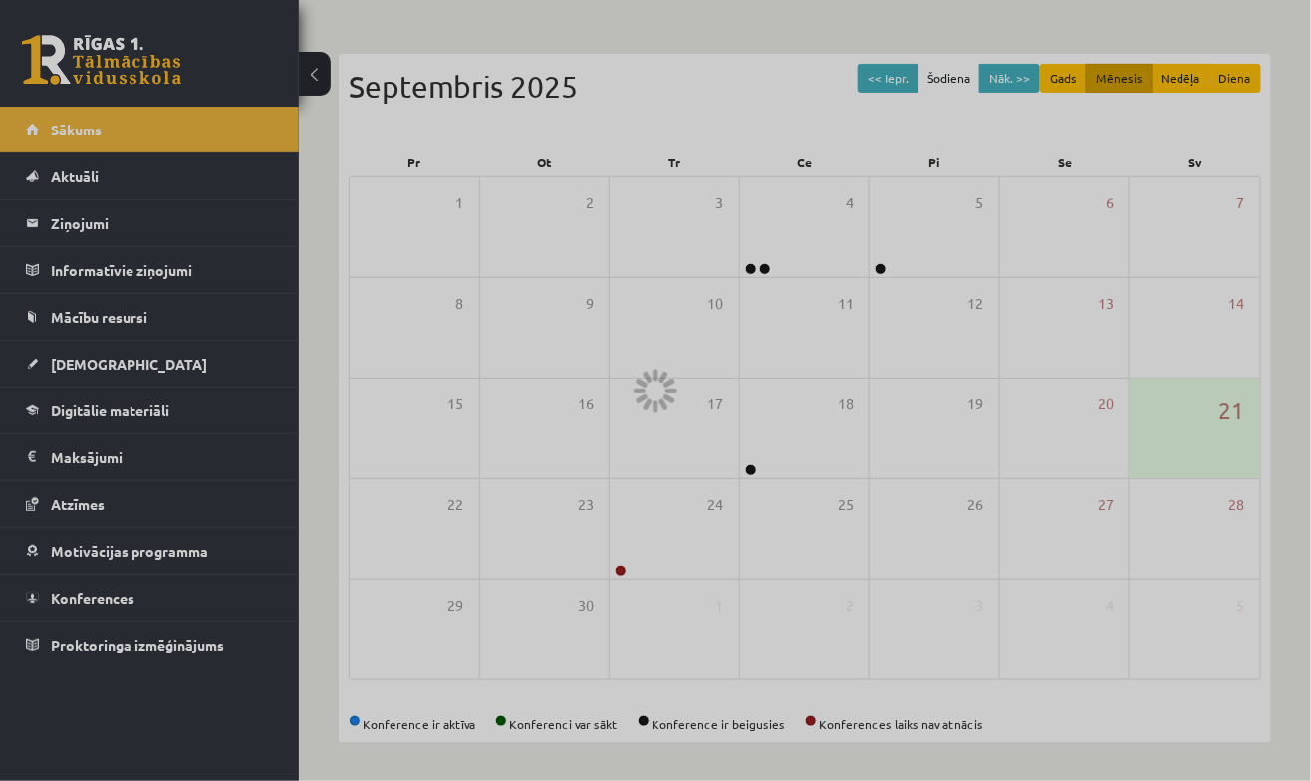
click at [298, 68] on div "10 Dāvanas 2231 mP 362 xp" at bounding box center [149, 53] width 299 height 107
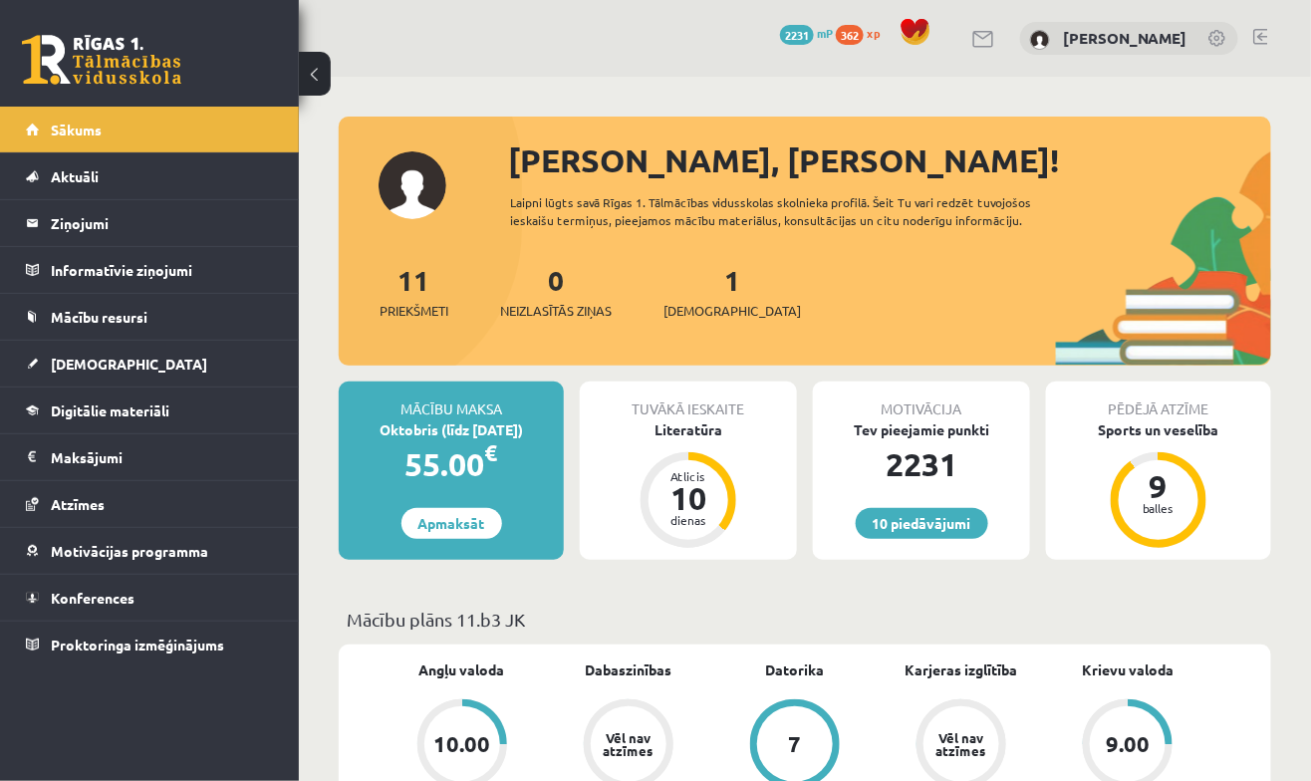
click at [316, 58] on button at bounding box center [315, 74] width 32 height 44
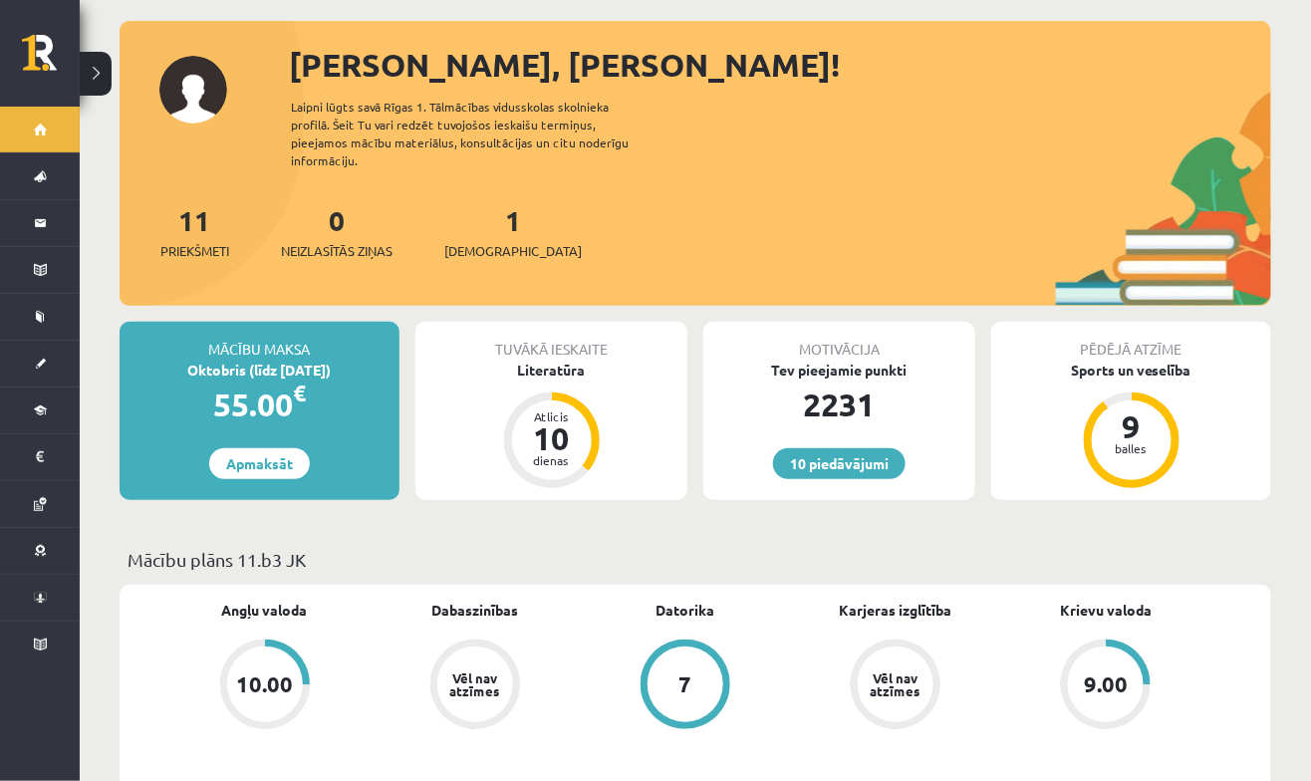
scroll to position [96, 0]
